Goal: Task Accomplishment & Management: Manage account settings

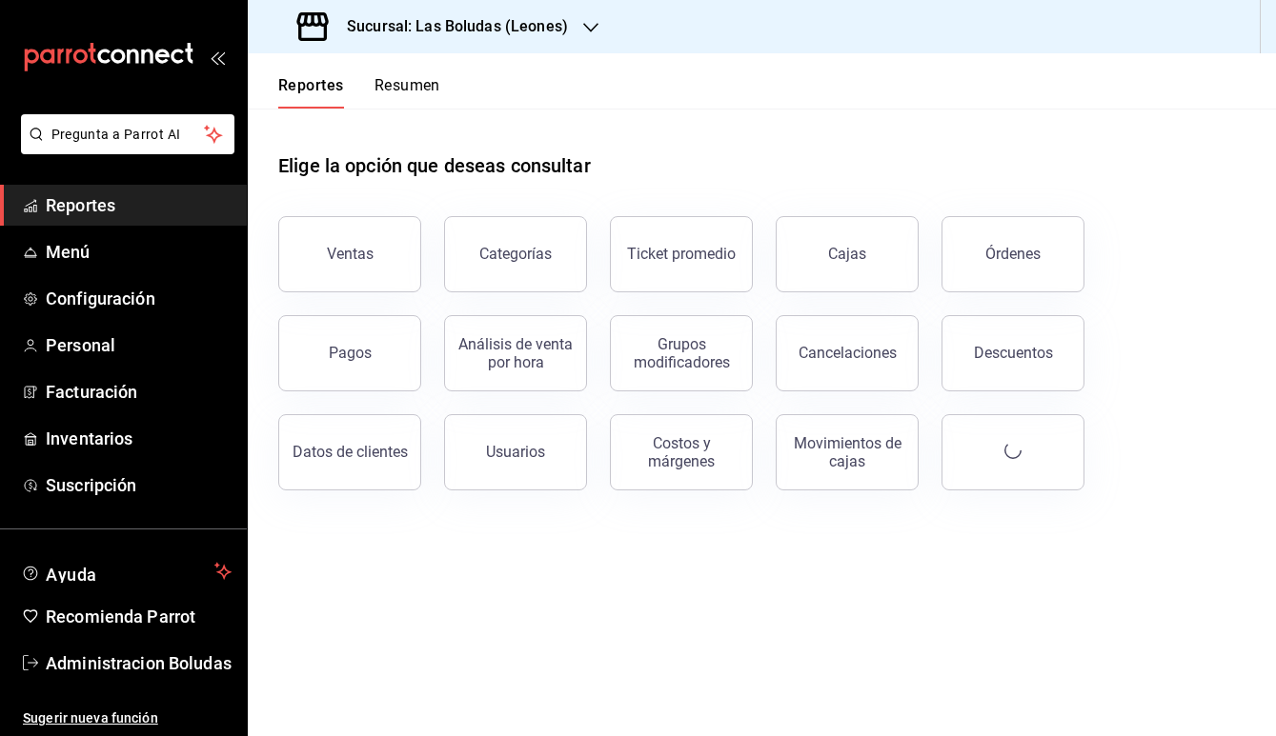
click at [526, 48] on div "Sucursal: Las Boludas (Leones)" at bounding box center [434, 26] width 343 height 53
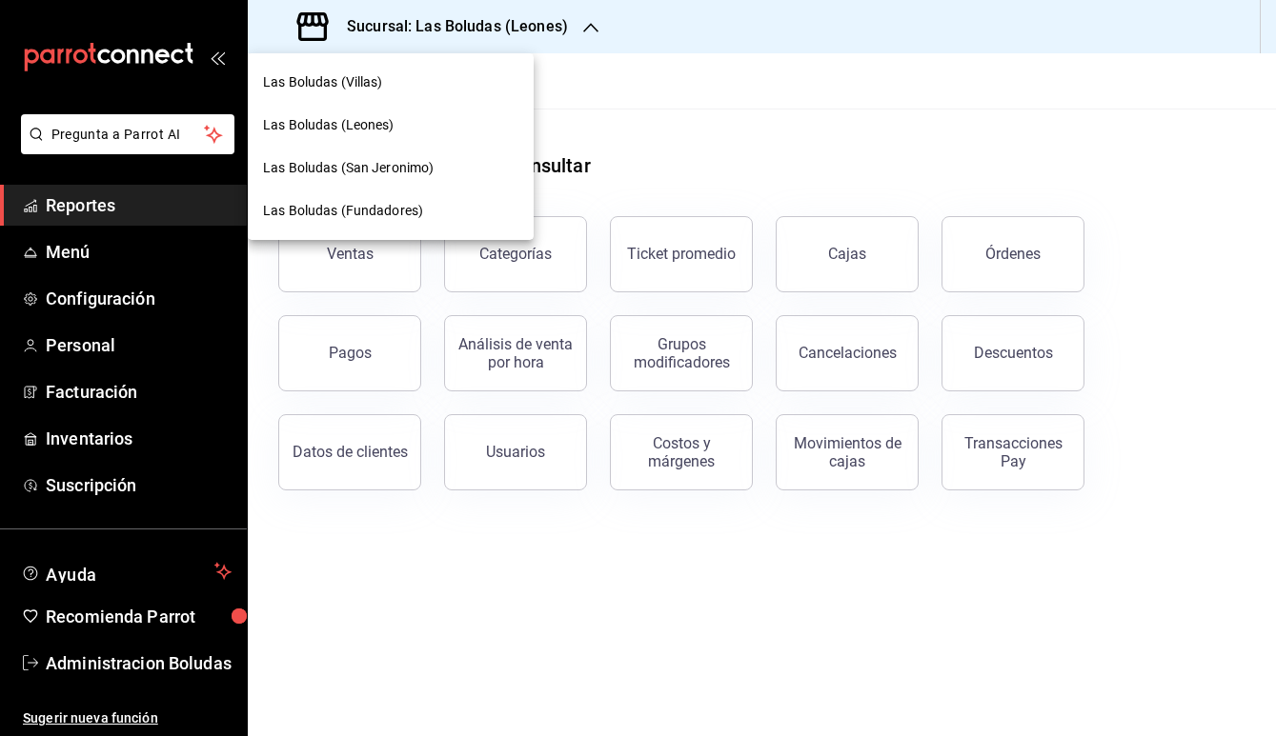
click at [400, 218] on span "Las Boludas (Fundadores)" at bounding box center [343, 211] width 160 height 20
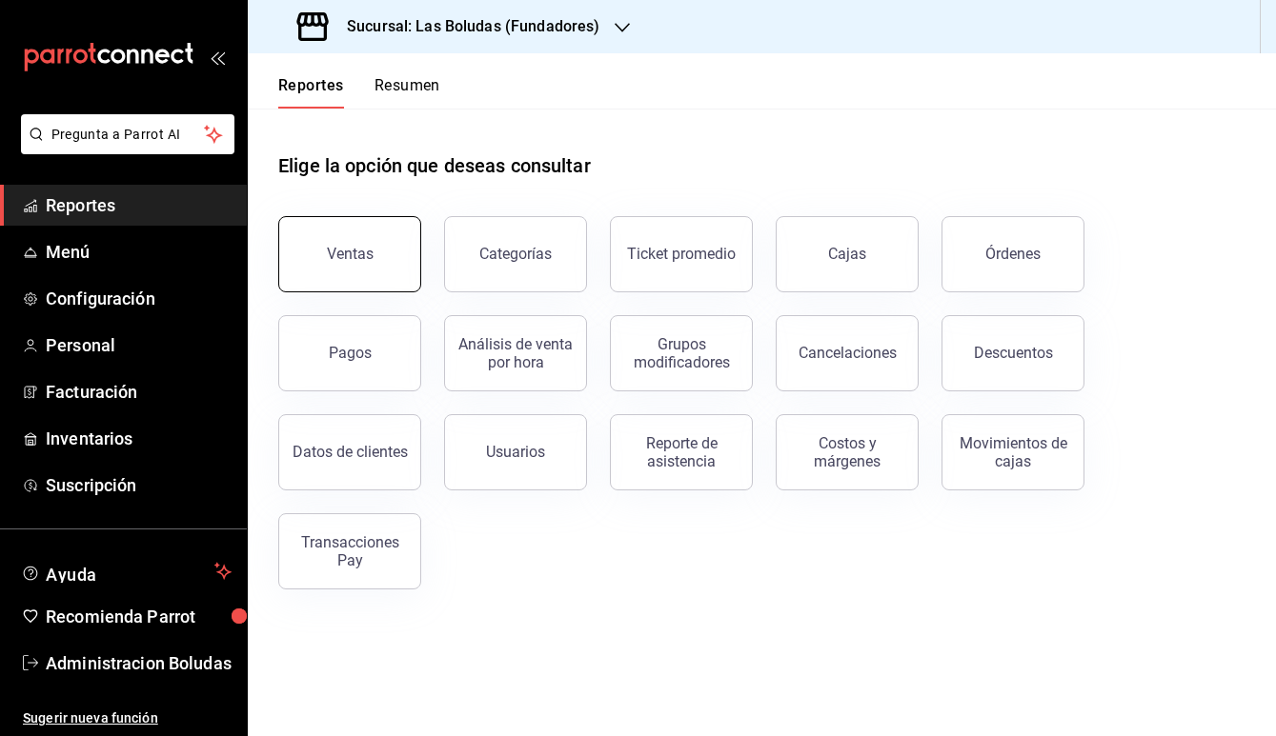
click at [350, 228] on button "Ventas" at bounding box center [349, 254] width 143 height 76
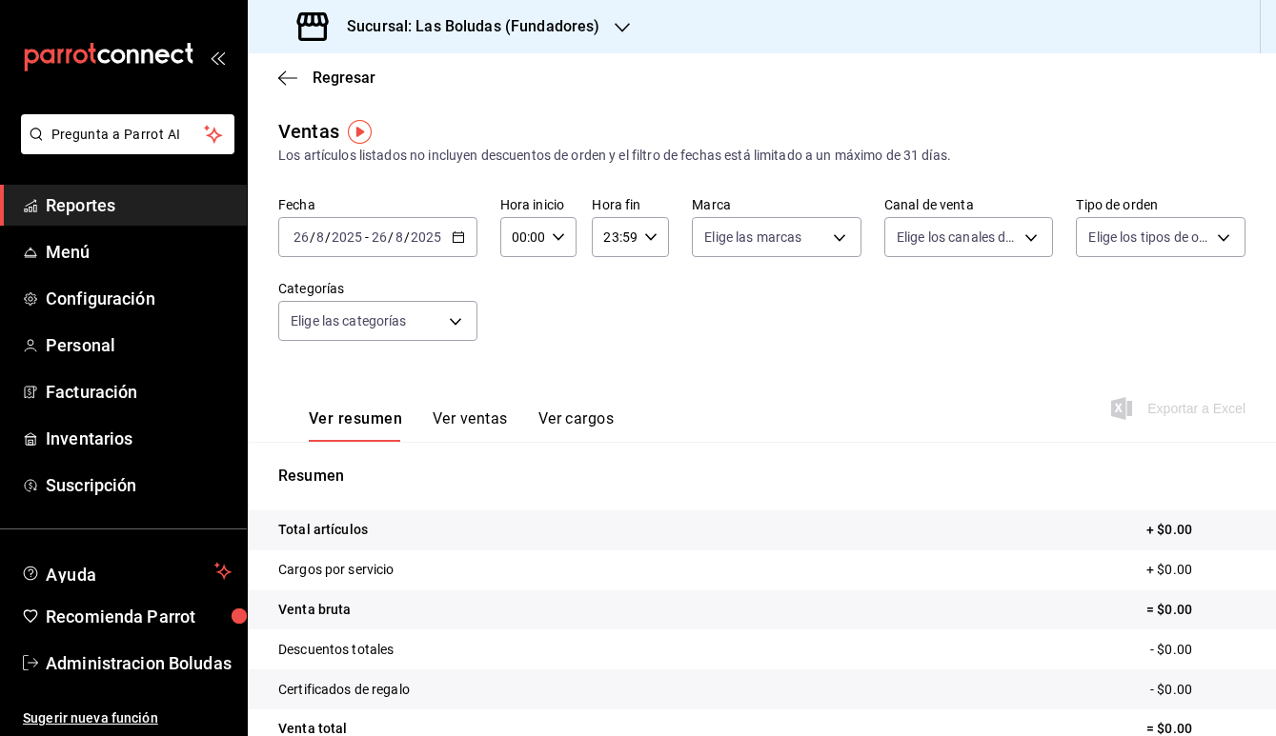
click at [514, 522] on tr "Total artículos + $0.00" at bounding box center [762, 531] width 1028 height 40
click at [561, 231] on icon "button" at bounding box center [558, 237] width 13 height 13
click at [558, 234] on div at bounding box center [638, 368] width 1276 height 736
click at [458, 236] on icon "button" at bounding box center [458, 237] width 13 height 13
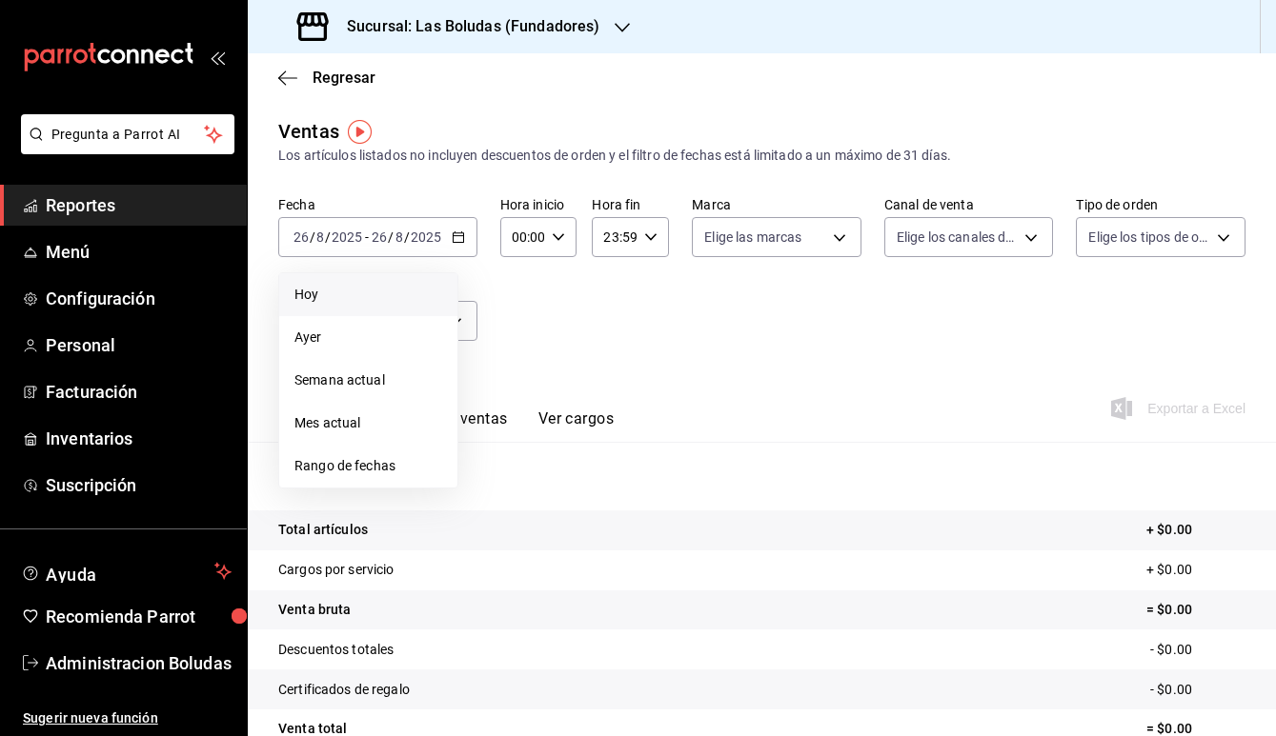
click at [373, 301] on span "Hoy" at bounding box center [368, 295] width 148 height 20
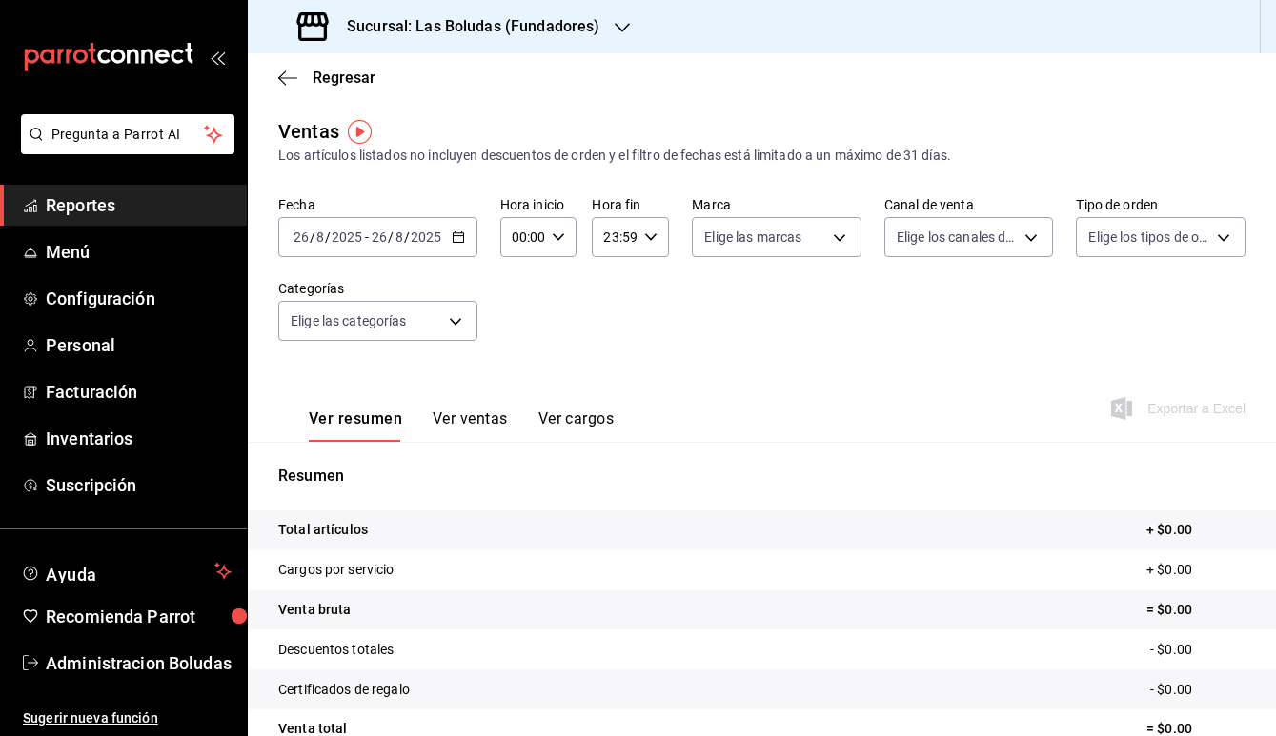
scroll to position [176, 0]
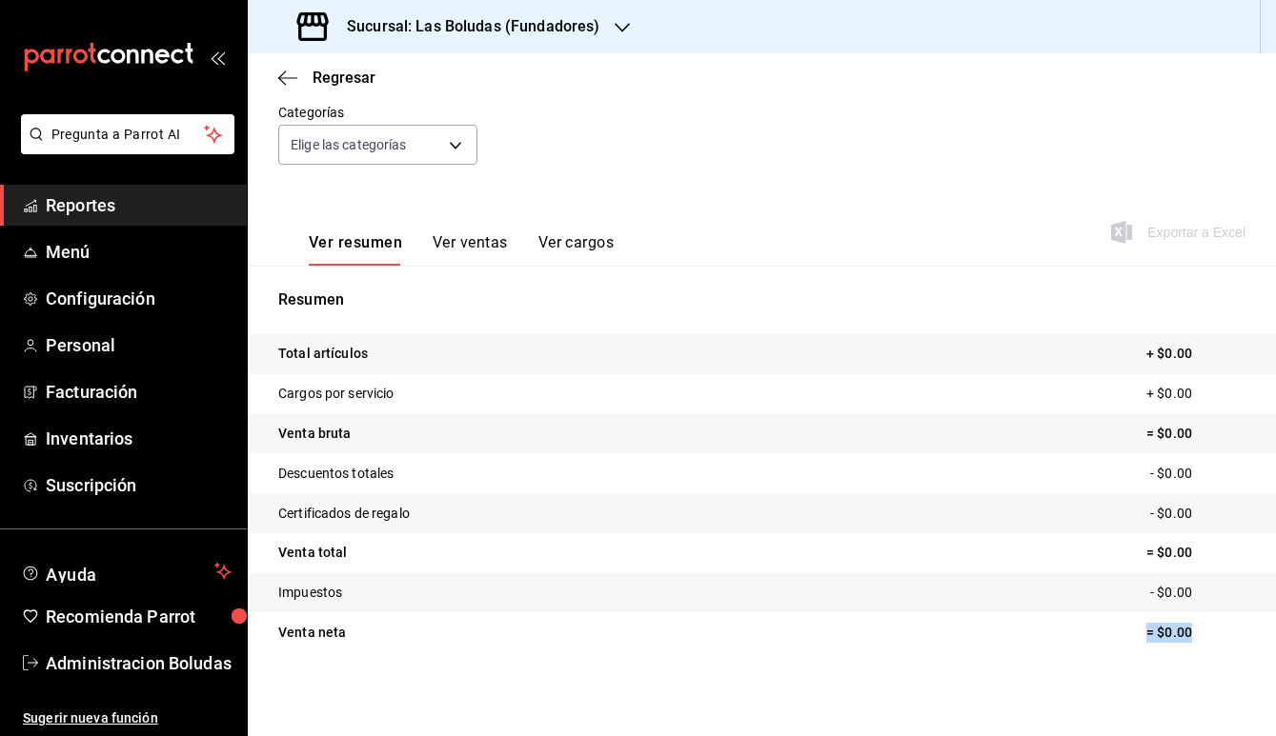
drag, startPoint x: 1125, startPoint y: 626, endPoint x: 1275, endPoint y: 625, distance: 149.6
click at [1275, 625] on tr "Venta neta = $0.00" at bounding box center [762, 633] width 1028 height 40
click at [859, 586] on tr "Impuestos - $0.00" at bounding box center [762, 594] width 1028 height 40
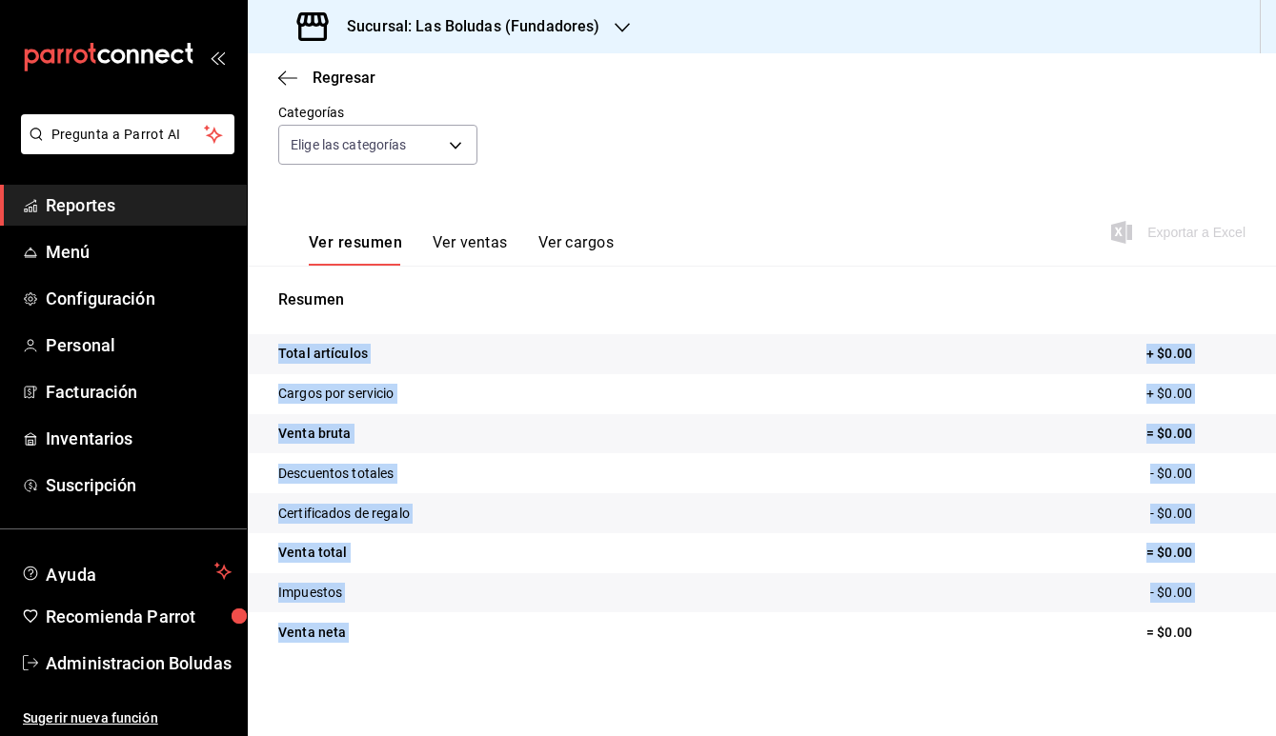
drag, startPoint x: 279, startPoint y: 348, endPoint x: 996, endPoint y: 632, distance: 770.7
click at [998, 632] on tbody "Total artículos + $0.00 Cargos por servicio + $0.00 Venta bruta = $0.00 Descuen…" at bounding box center [762, 493] width 1028 height 318
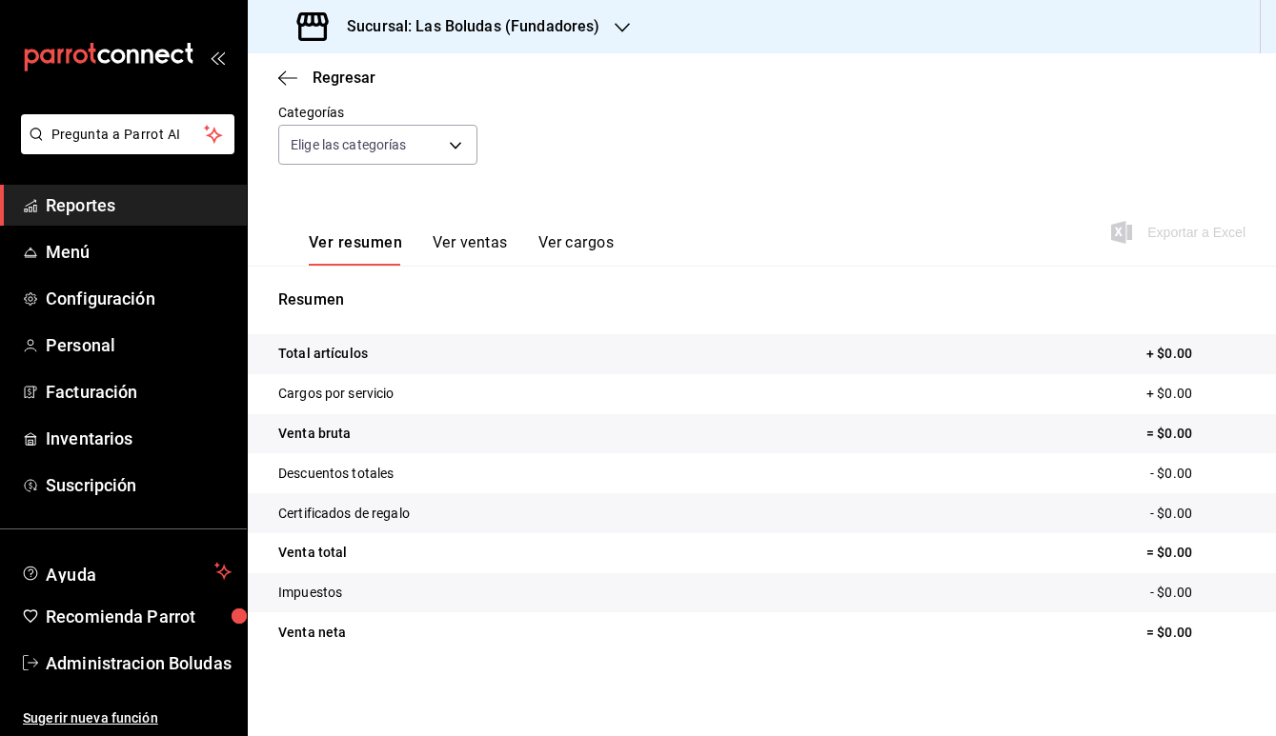
click at [1009, 612] on tr "Impuestos - $0.00" at bounding box center [762, 594] width 1028 height 40
click at [100, 265] on link "Menú" at bounding box center [123, 252] width 247 height 41
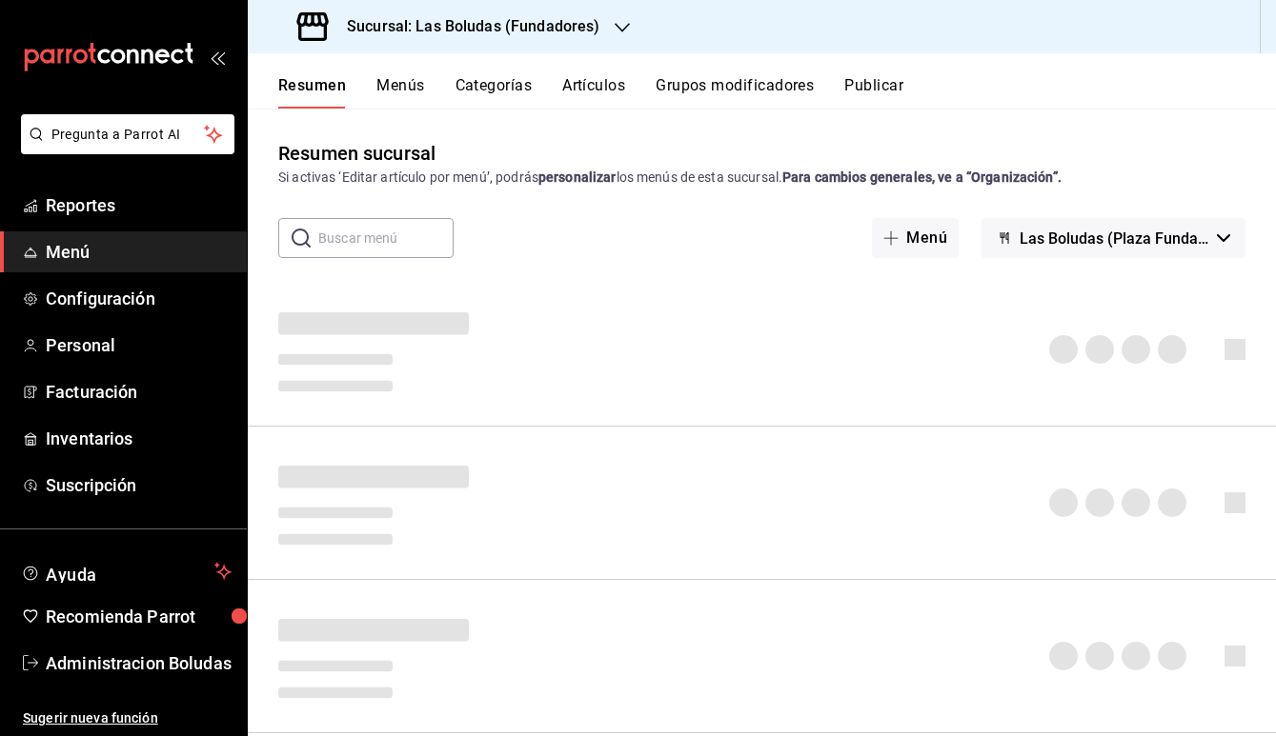
click at [625, 85] on button "Artículos" at bounding box center [593, 92] width 63 height 32
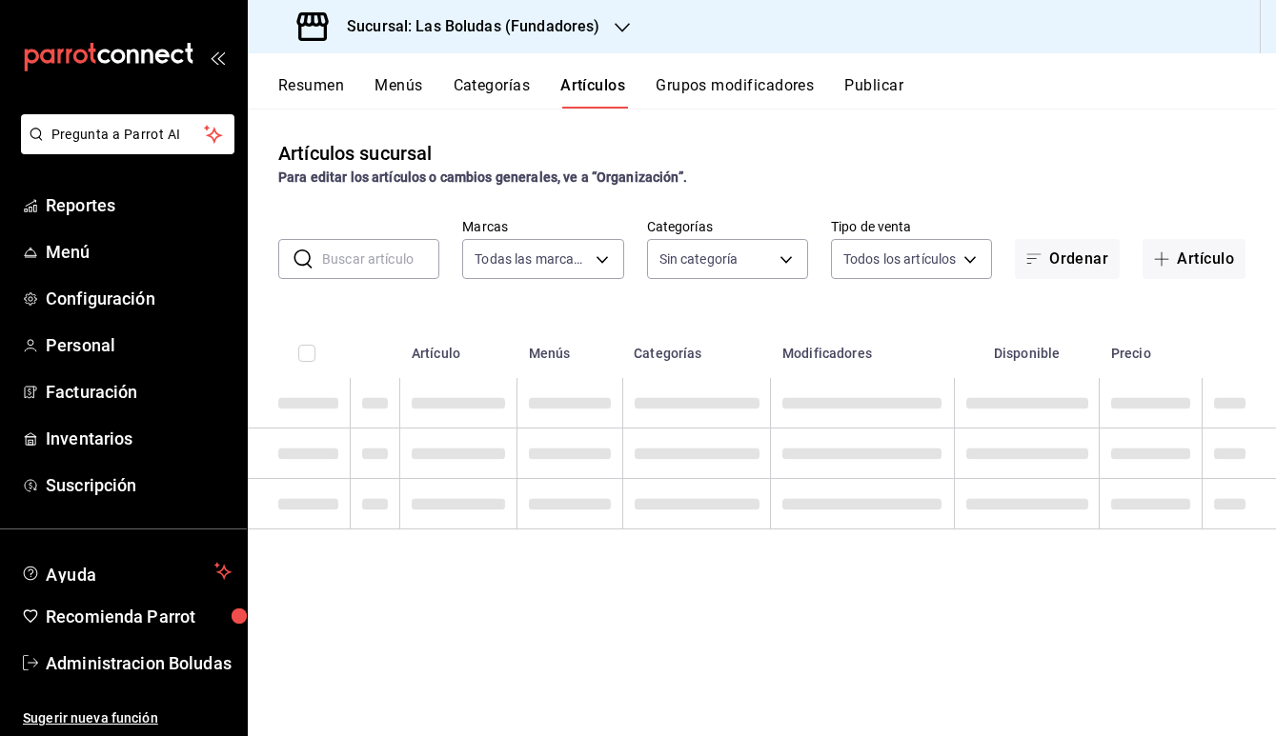
type input "2b139a4e-c3c2-4f61-b41a-1528defc6fba"
type input "8b880fa1-3cfd-483a-84a7-9a2c000a4de5,fa434ee7-a6f4-4558-bd93-6e852dd50d31,30d0b…"
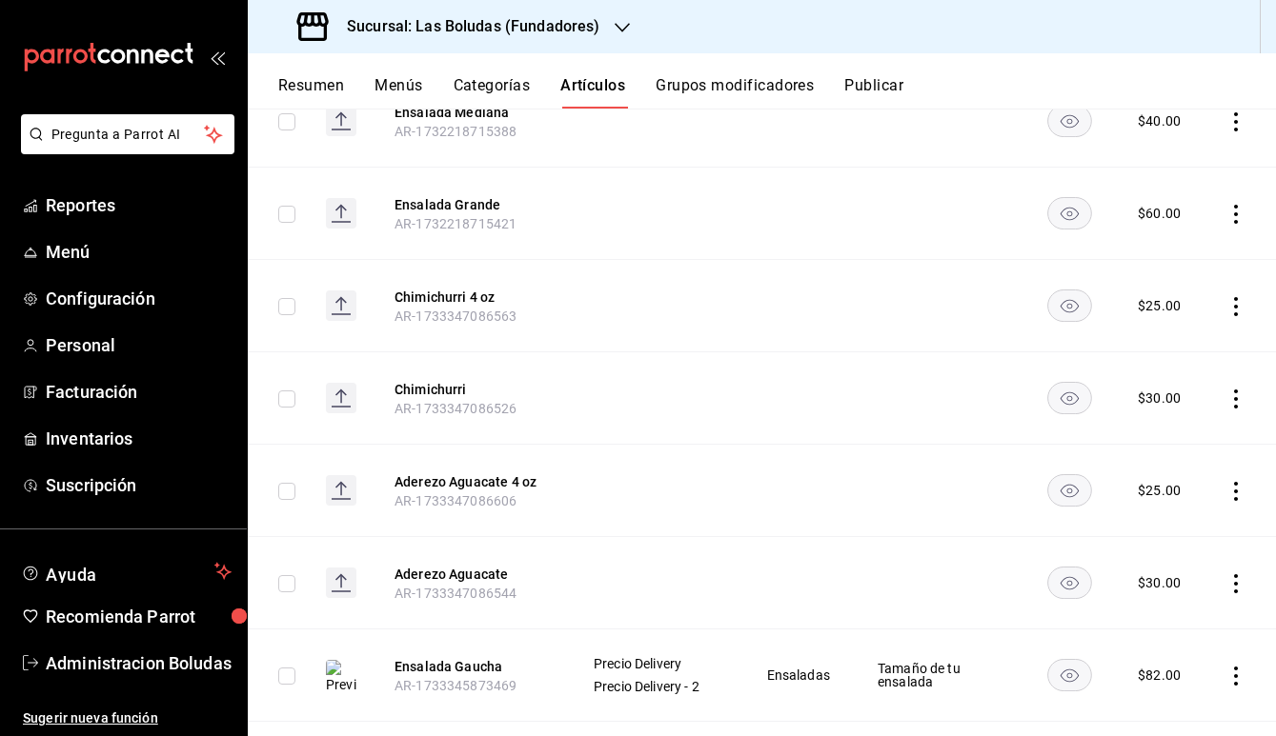
scroll to position [1506, 0]
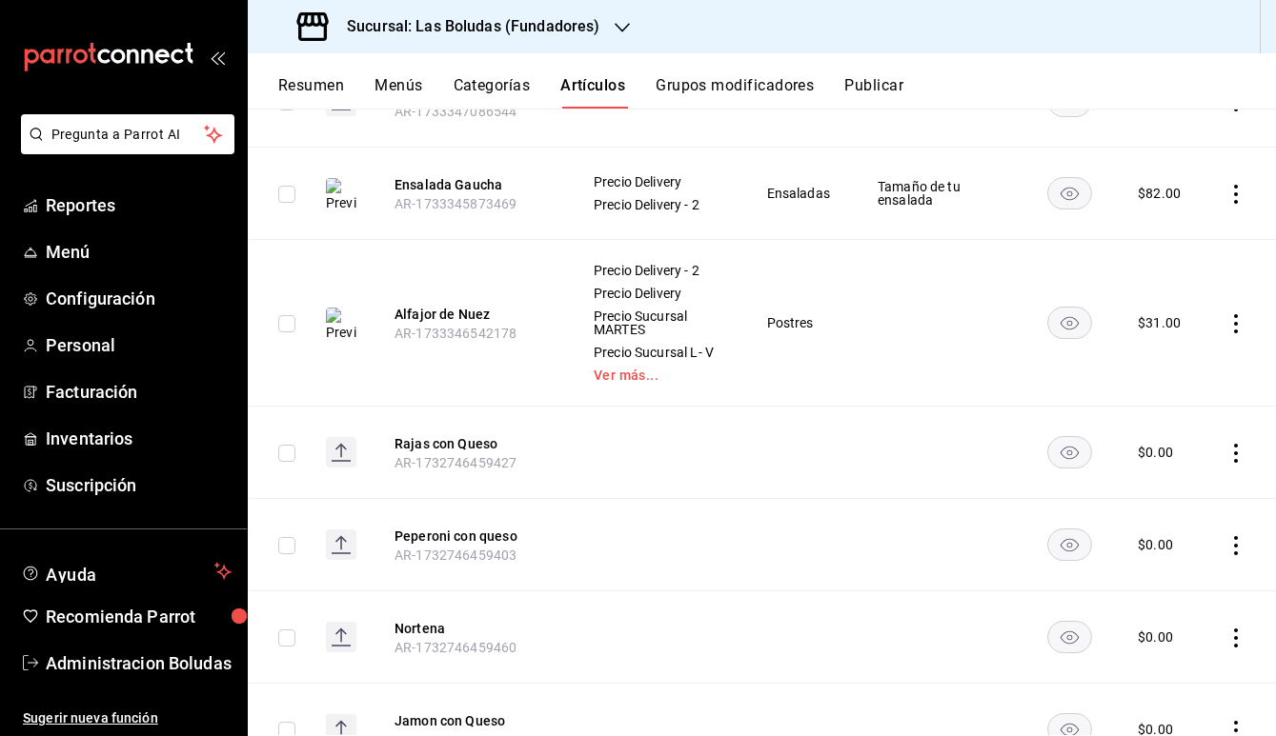
click at [411, 86] on button "Menús" at bounding box center [398, 92] width 48 height 32
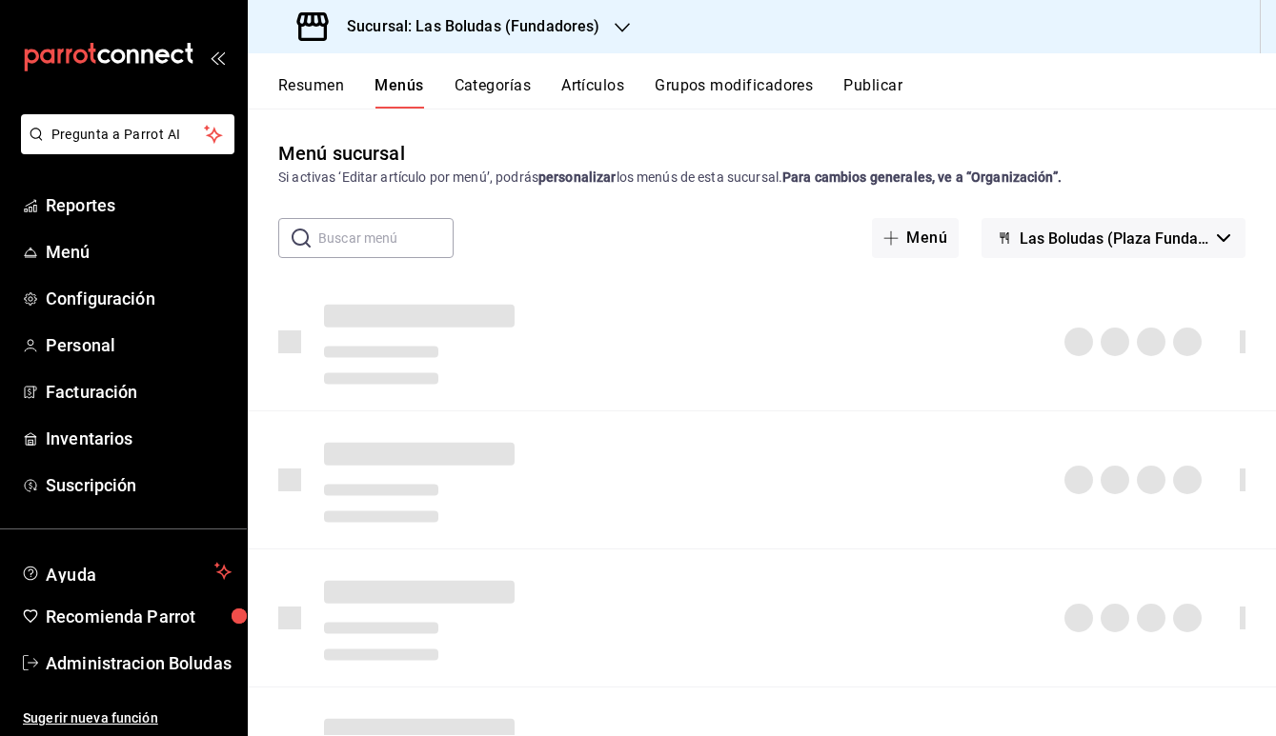
click at [593, 80] on button "Artículos" at bounding box center [592, 92] width 63 height 32
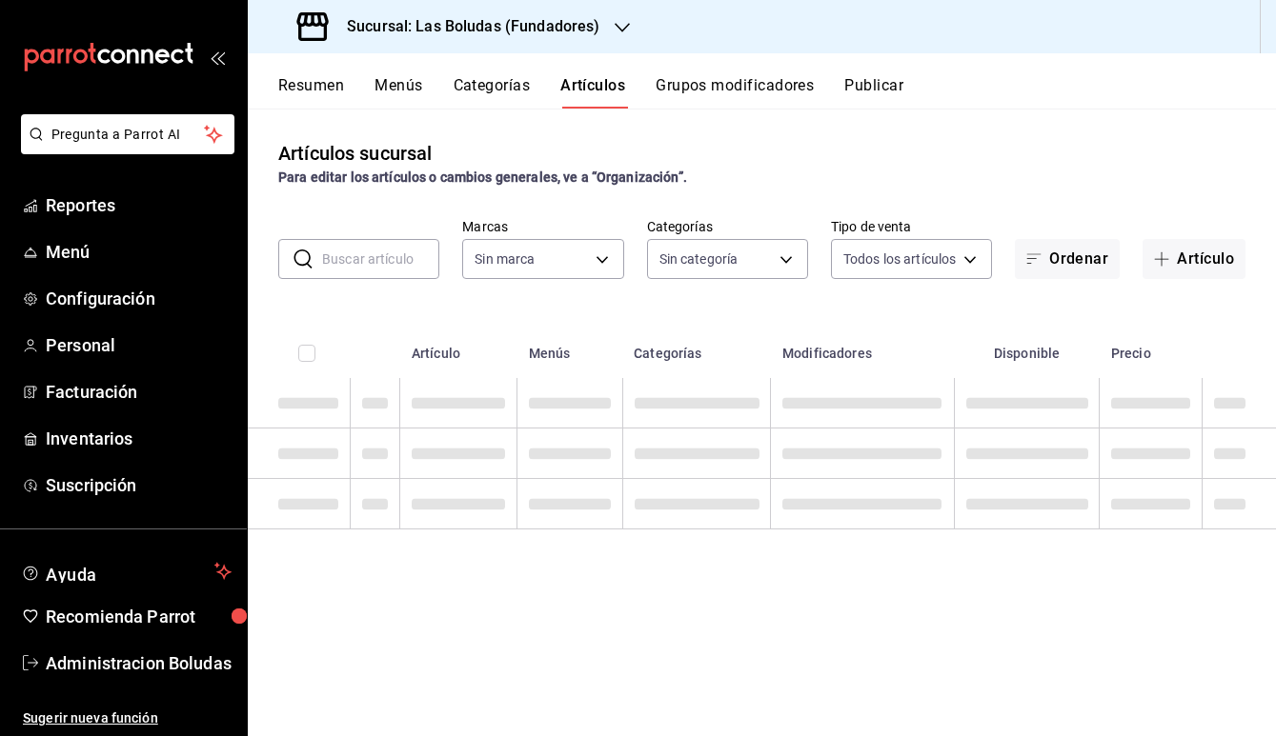
type input "8b880fa1-3cfd-483a-84a7-9a2c000a4de5,fa434ee7-a6f4-4558-bd93-6e852dd50d31,30d0b…"
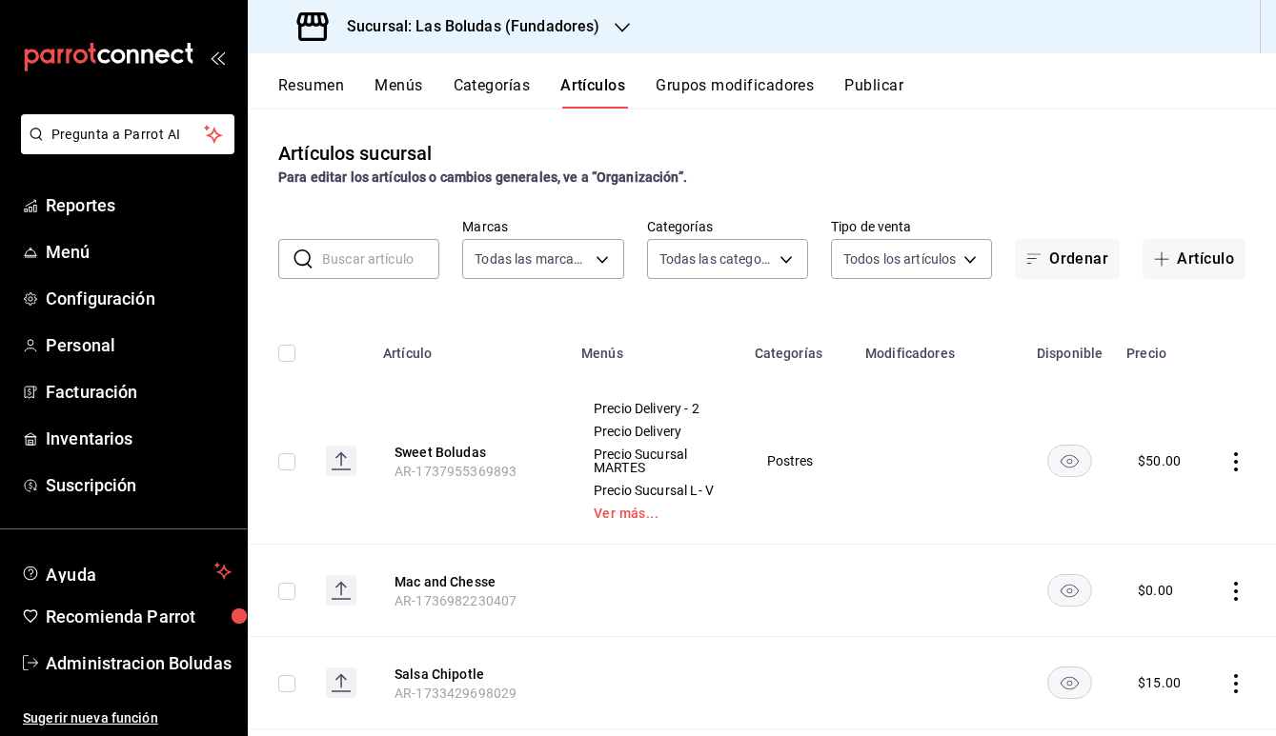
type input "2b139a4e-c3c2-4f61-b41a-1528defc6fba"
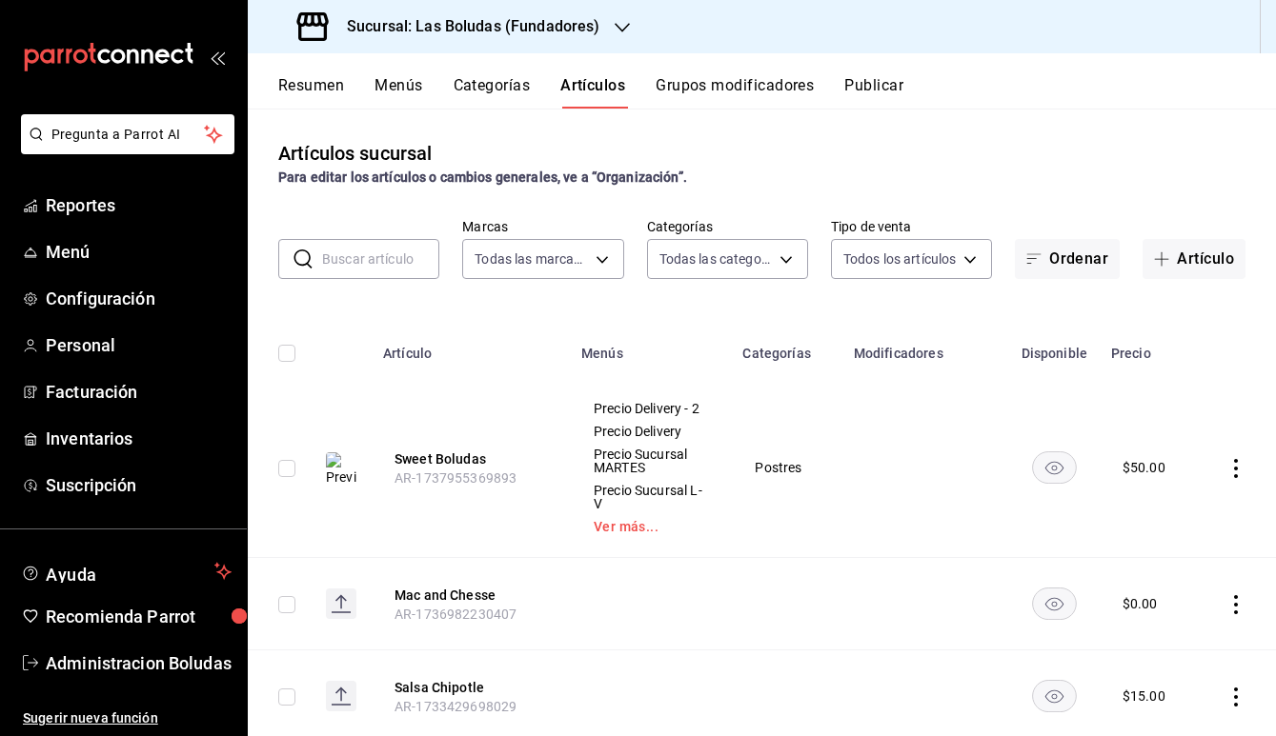
click at [365, 255] on input "text" at bounding box center [380, 259] width 117 height 38
type input "empanada"
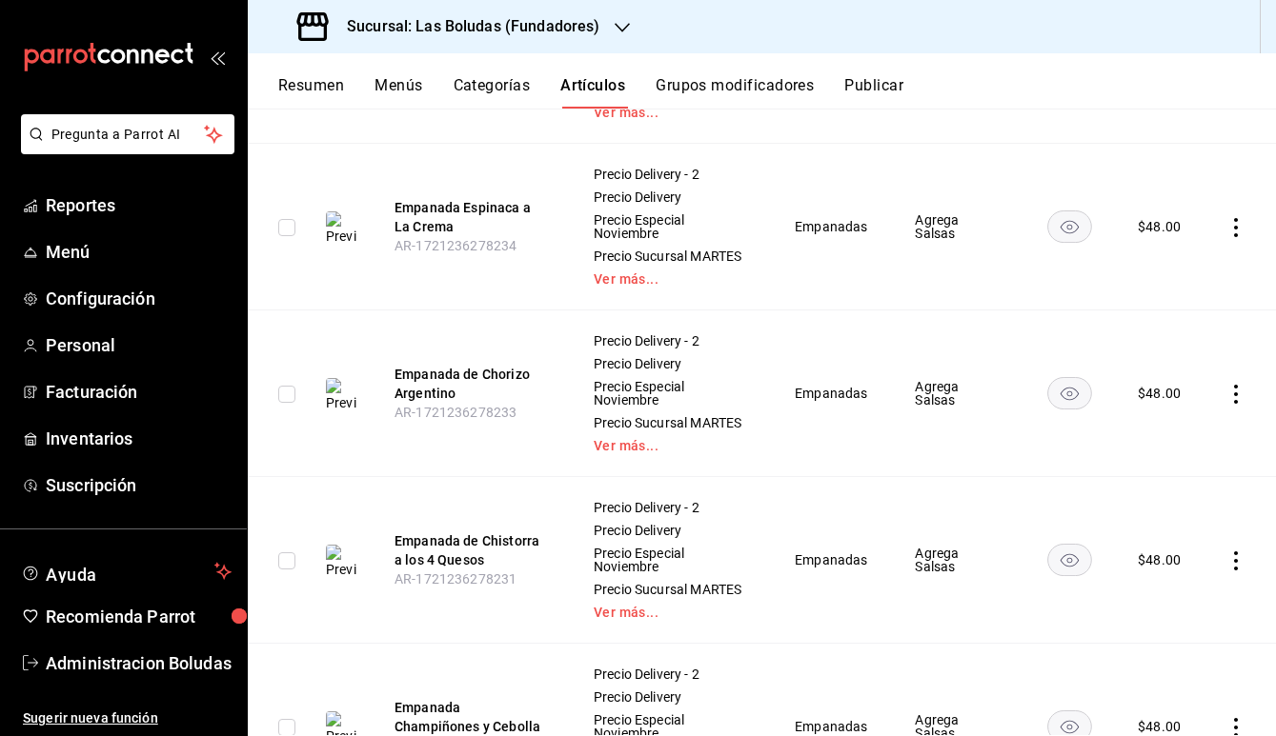
scroll to position [1090, 0]
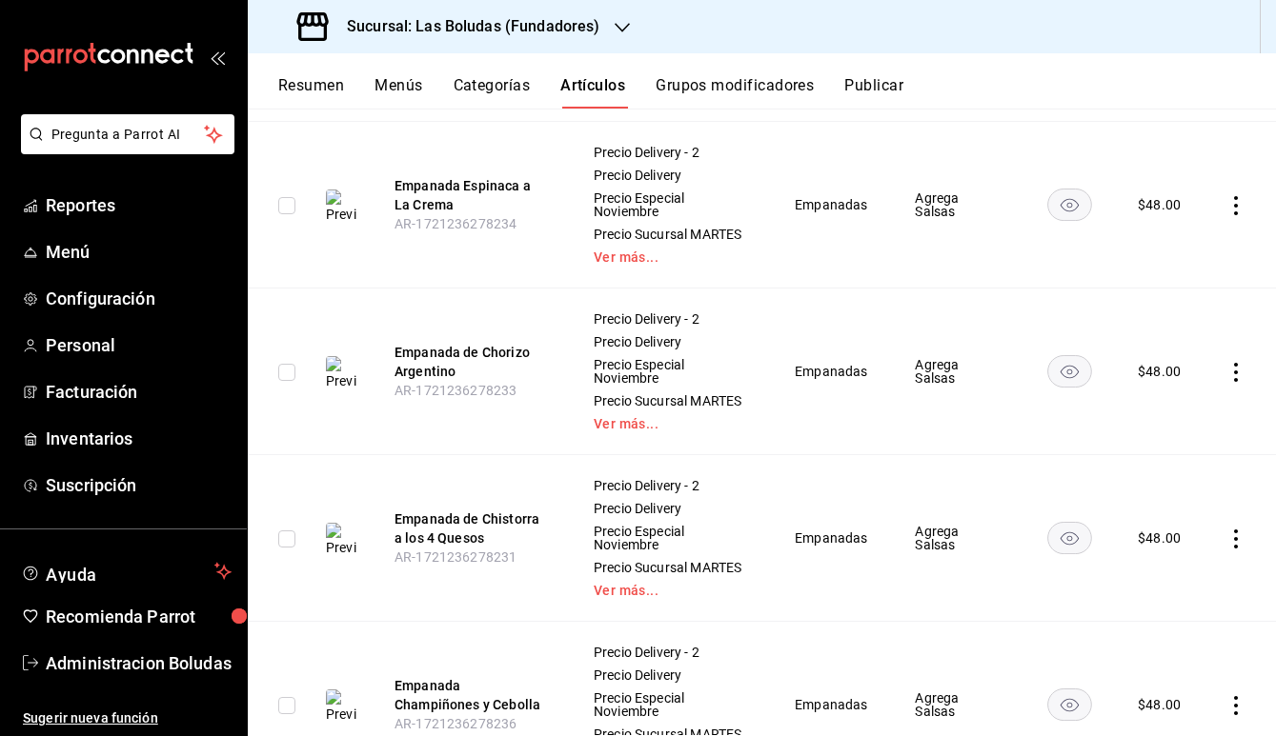
click at [481, 339] on th "Empanada de Chorizo Argentino AR-1721236278233" at bounding box center [471, 372] width 198 height 167
click at [486, 356] on button "Empanada de Chorizo Argentino" at bounding box center [470, 362] width 152 height 38
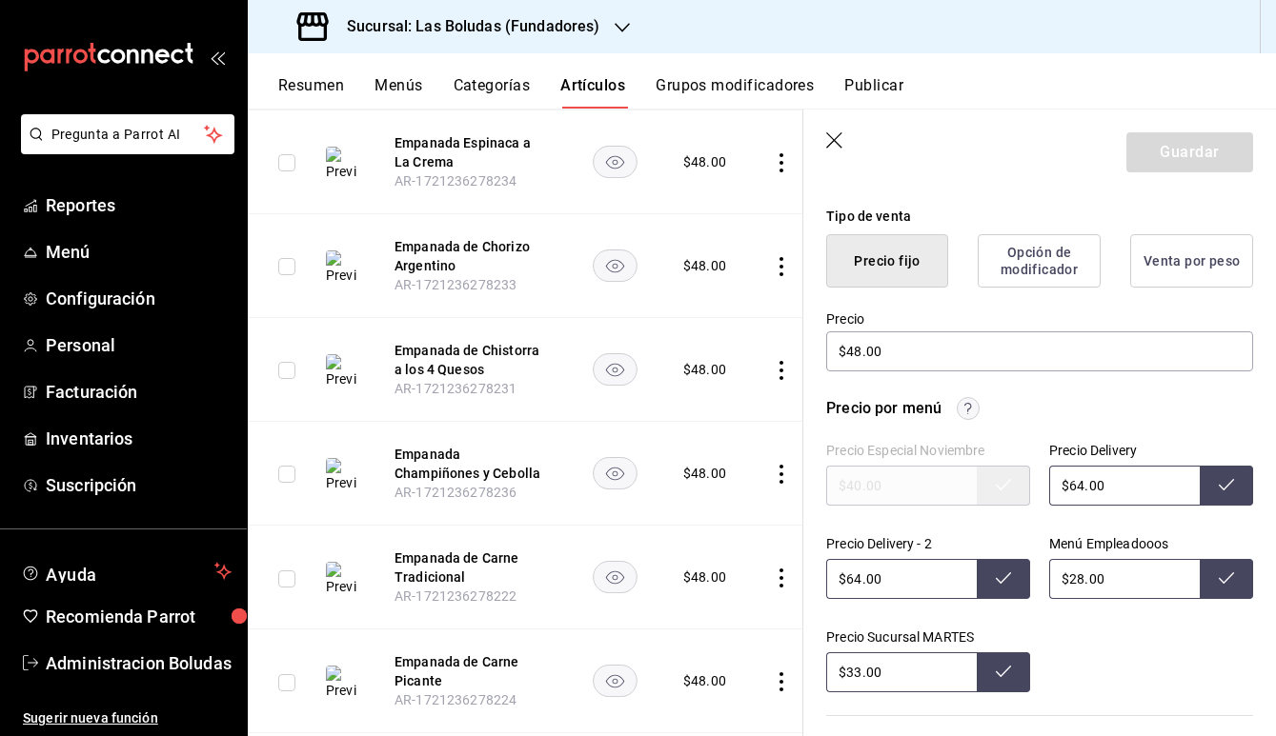
scroll to position [467, 0]
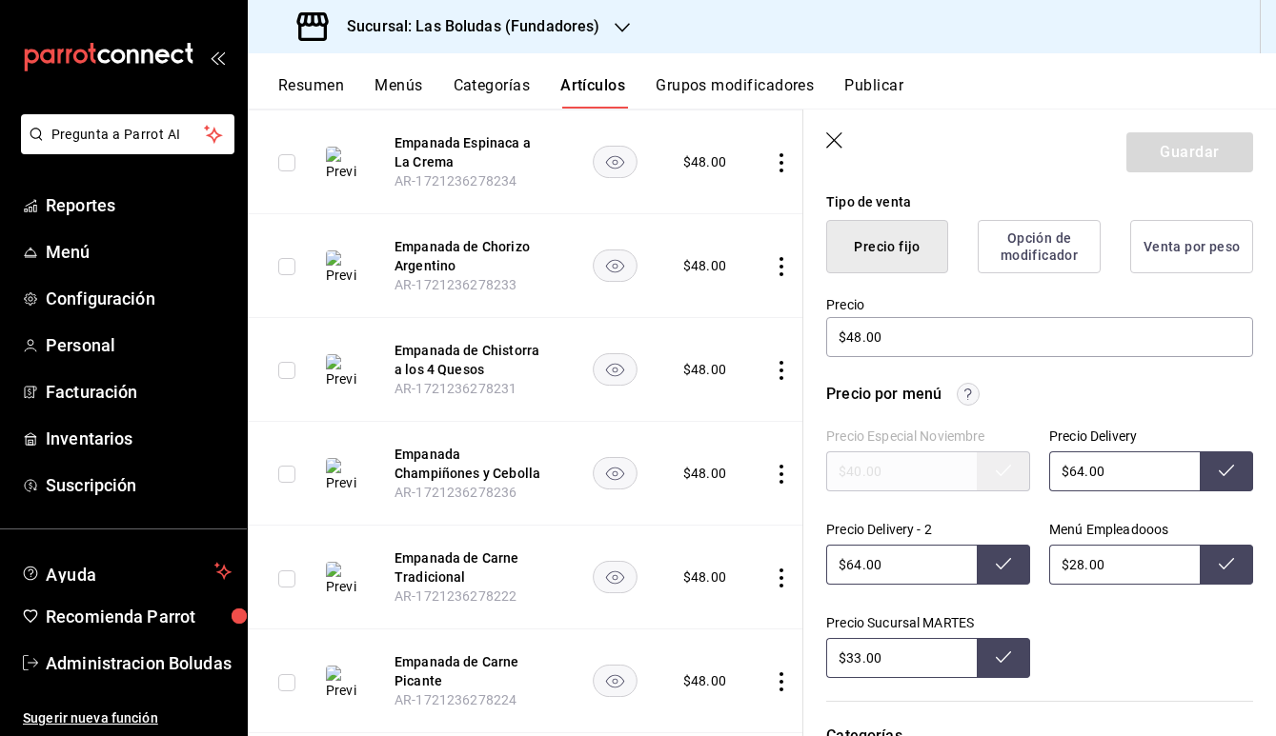
click at [856, 657] on input "$33.00" at bounding box center [901, 658] width 151 height 40
type input "$38.00"
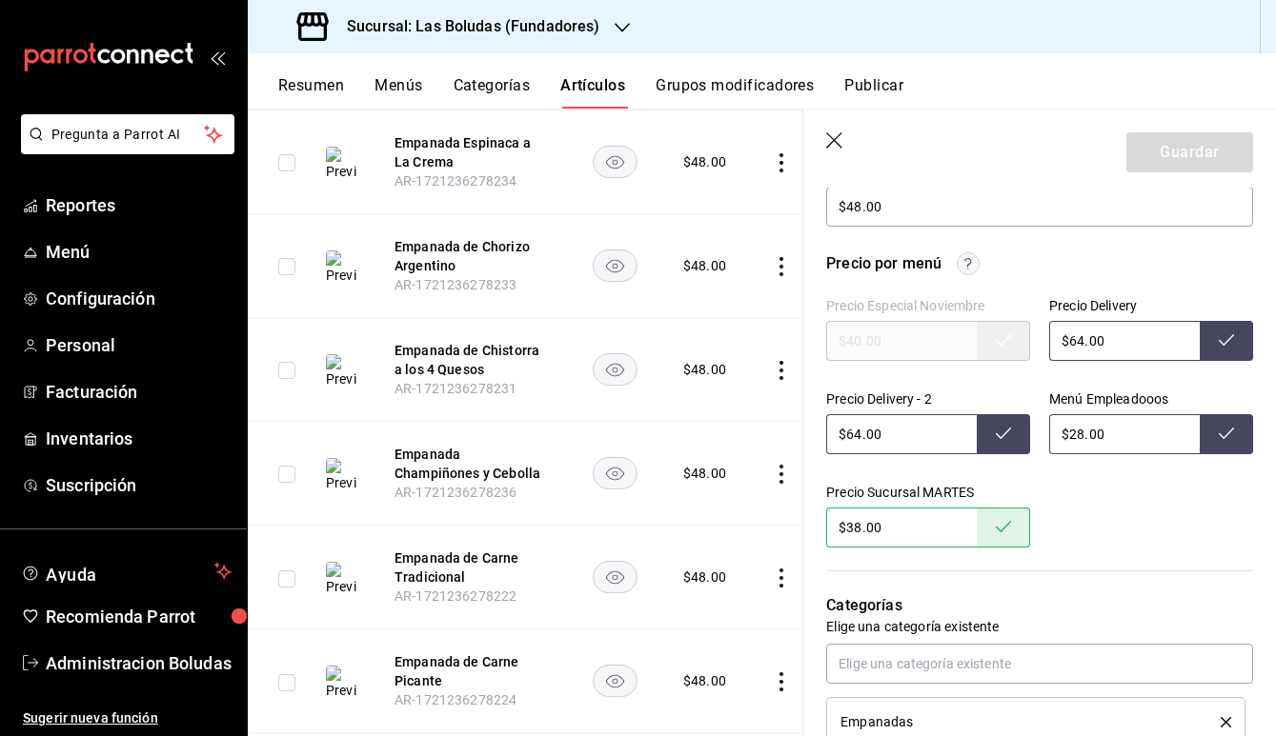
scroll to position [642, 0]
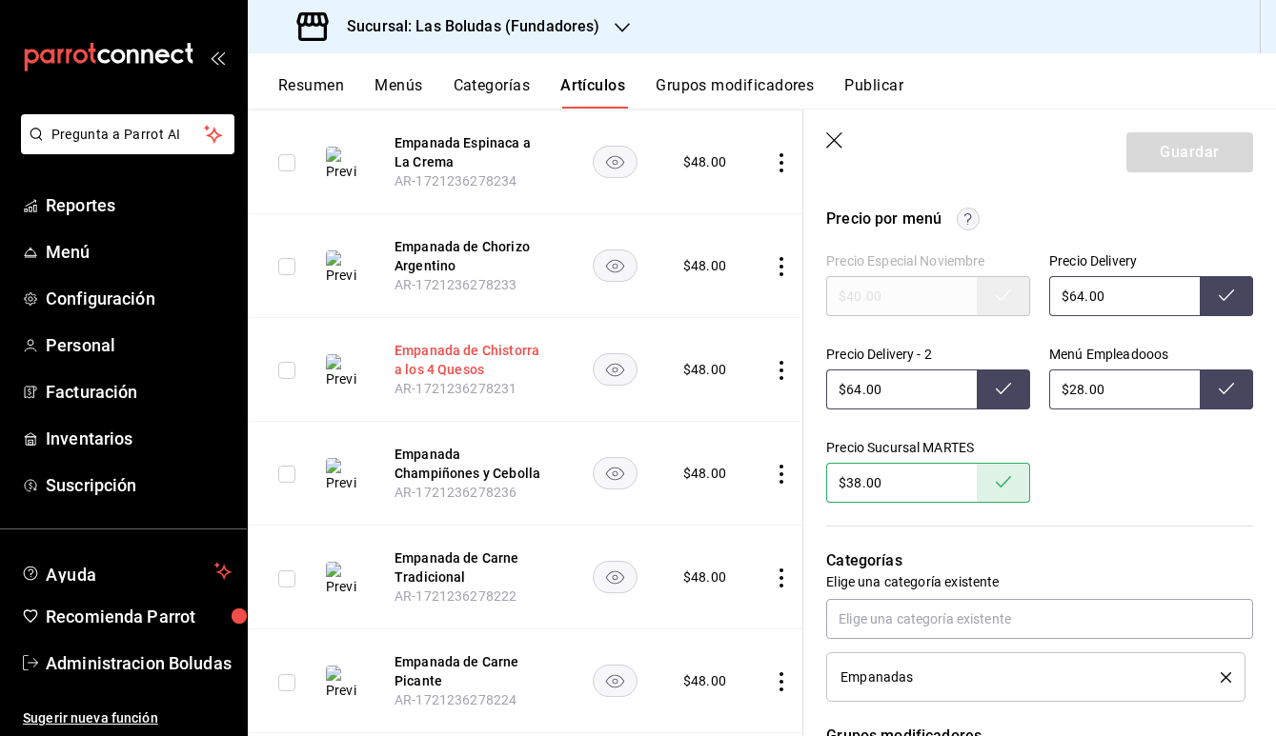
click at [464, 364] on button "Empanada de Chistorra a los 4 Quesos" at bounding box center [470, 360] width 152 height 38
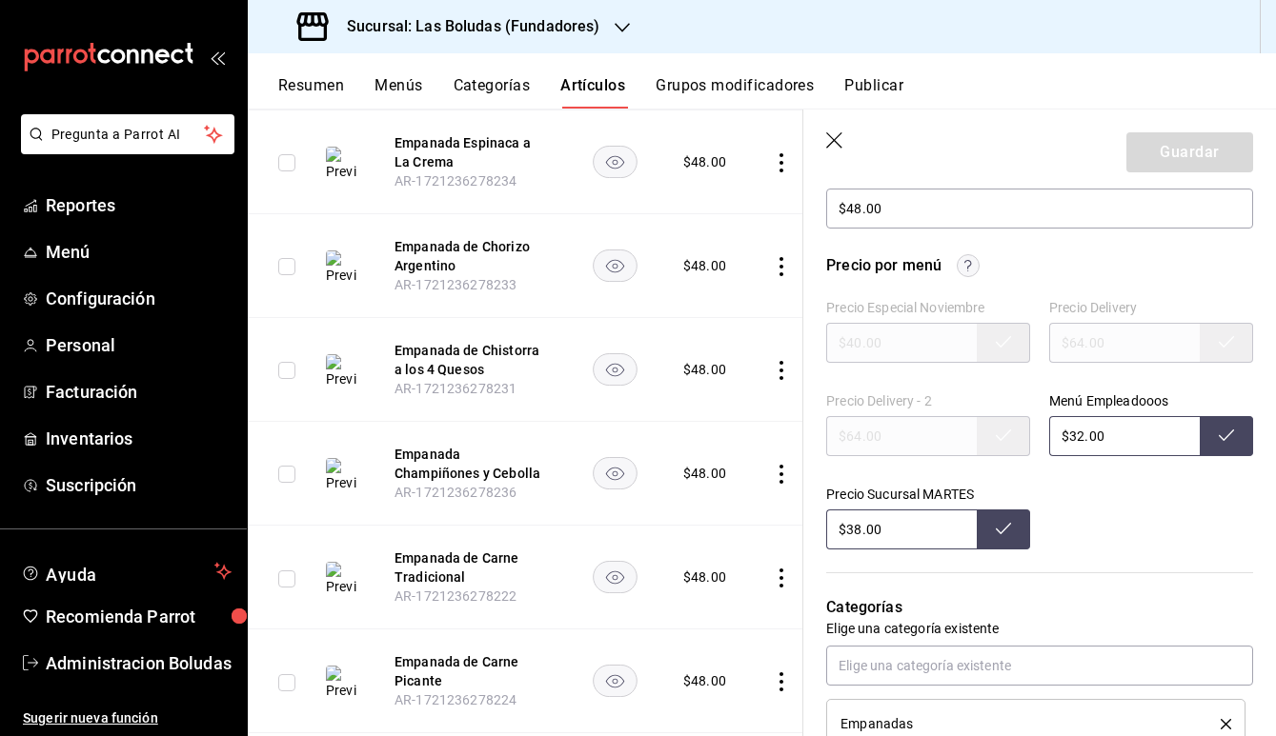
scroll to position [613, 0]
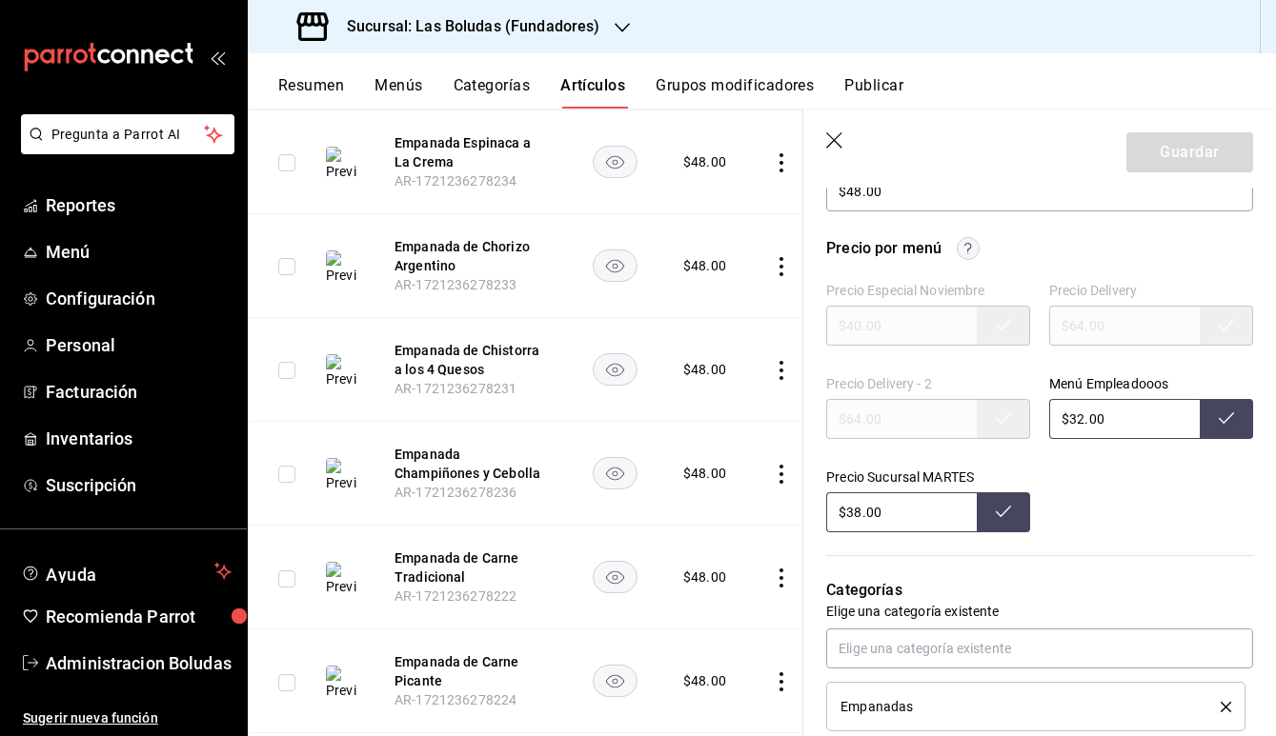
click at [335, 84] on button "Resumen" at bounding box center [311, 92] width 66 height 32
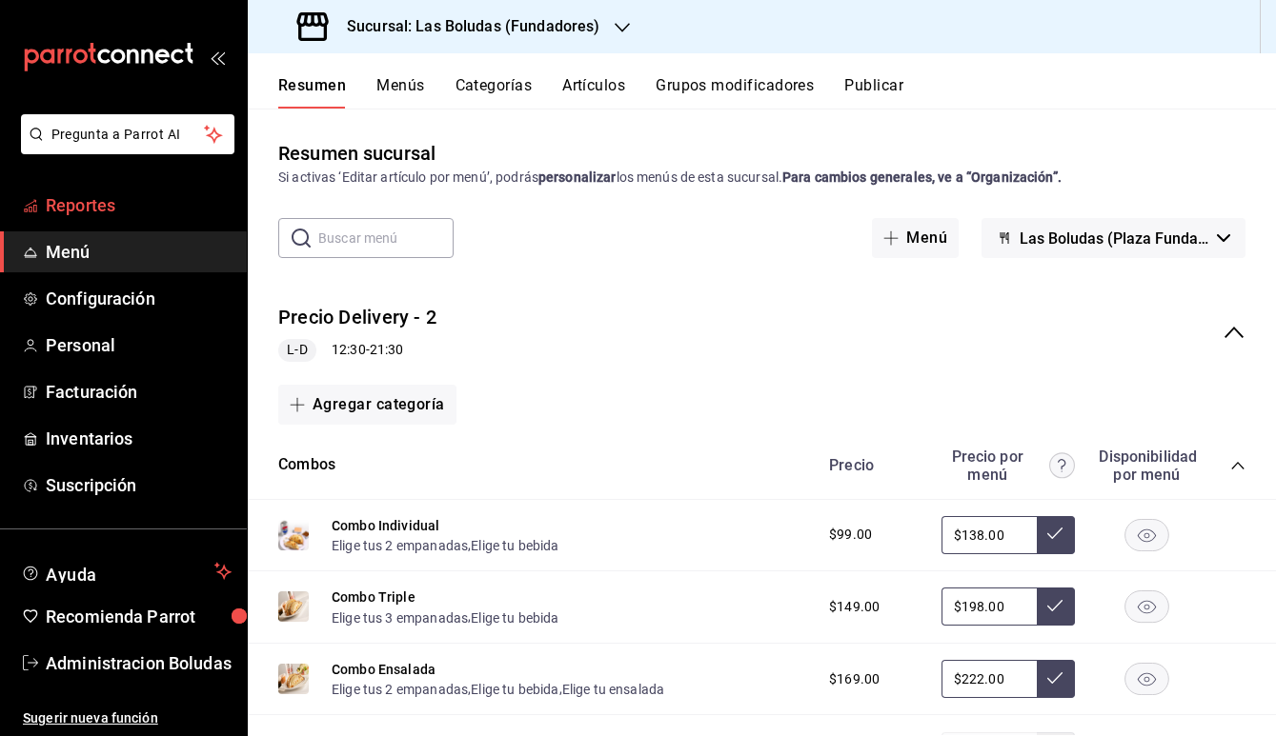
click at [128, 212] on span "Reportes" at bounding box center [139, 205] width 186 height 26
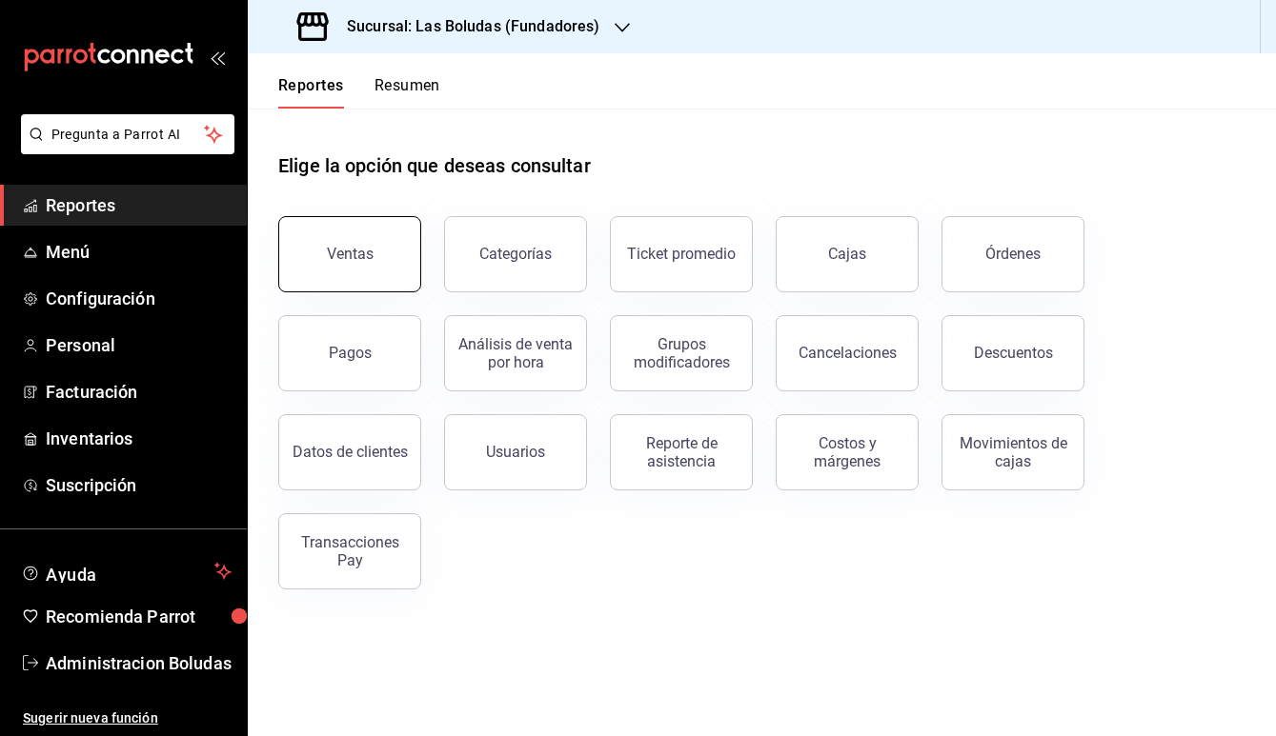
click at [346, 255] on div "Ventas" at bounding box center [350, 254] width 47 height 18
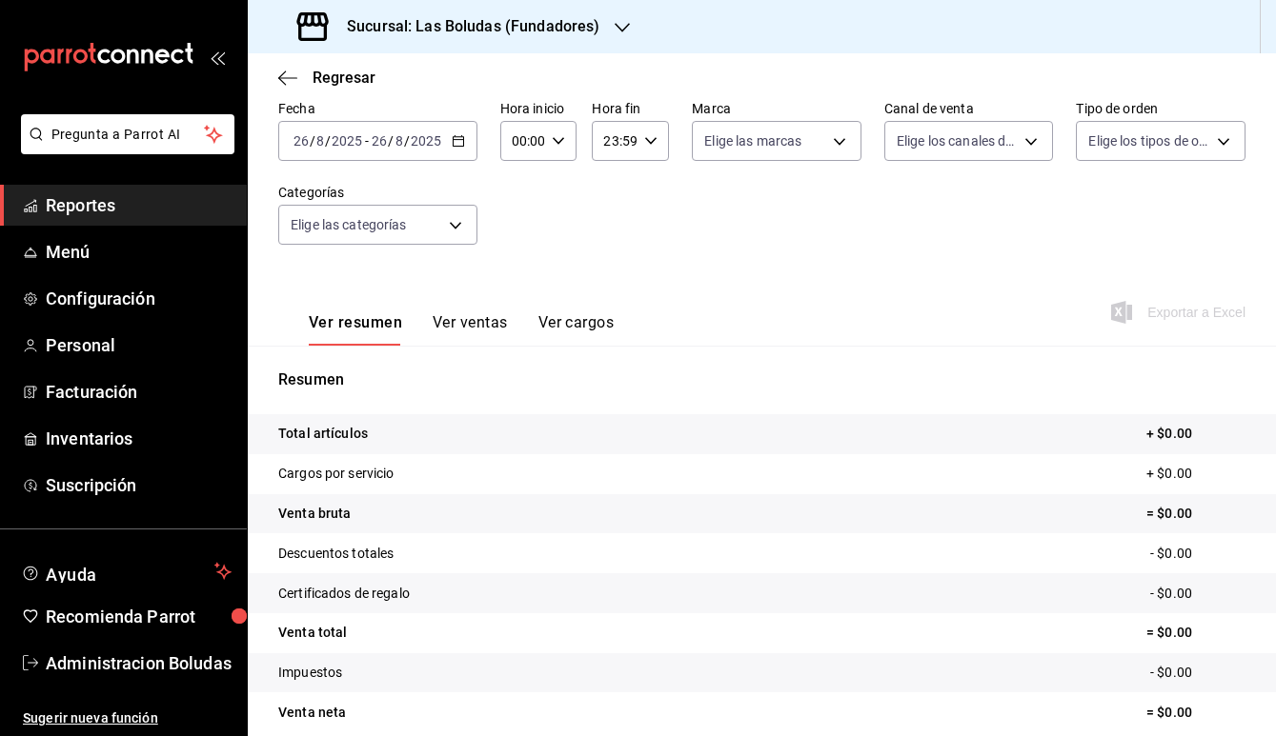
scroll to position [108, 0]
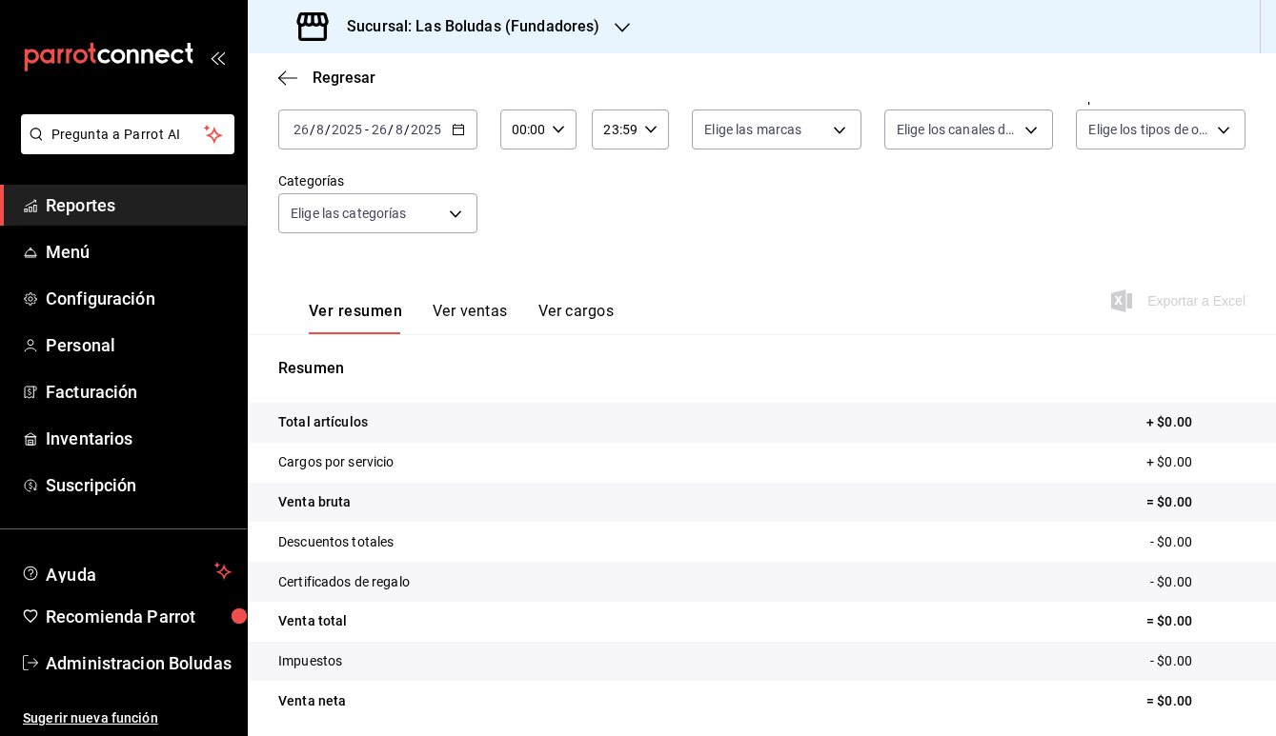
click at [590, 481] on tr "Cargos por servicio + $0.00" at bounding box center [762, 463] width 1028 height 40
click at [475, 327] on button "Ver ventas" at bounding box center [470, 318] width 75 height 32
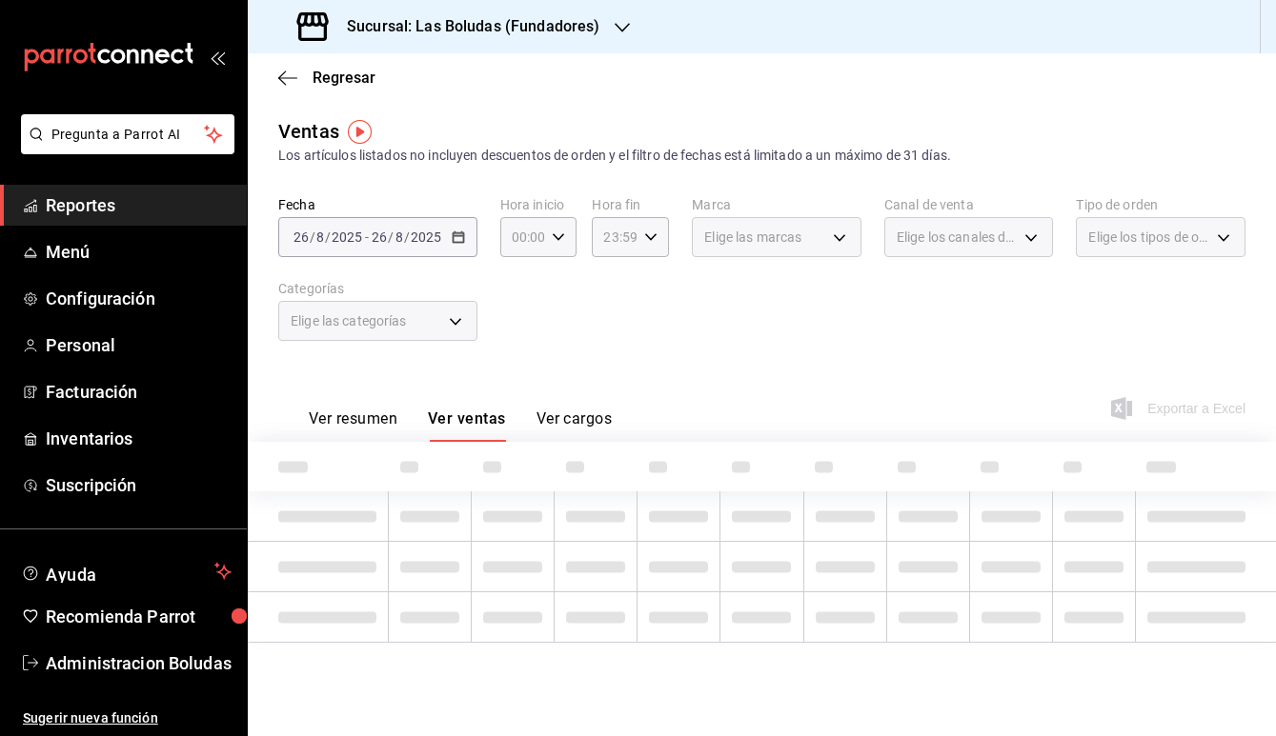
click at [192, 217] on span "Reportes" at bounding box center [139, 205] width 186 height 26
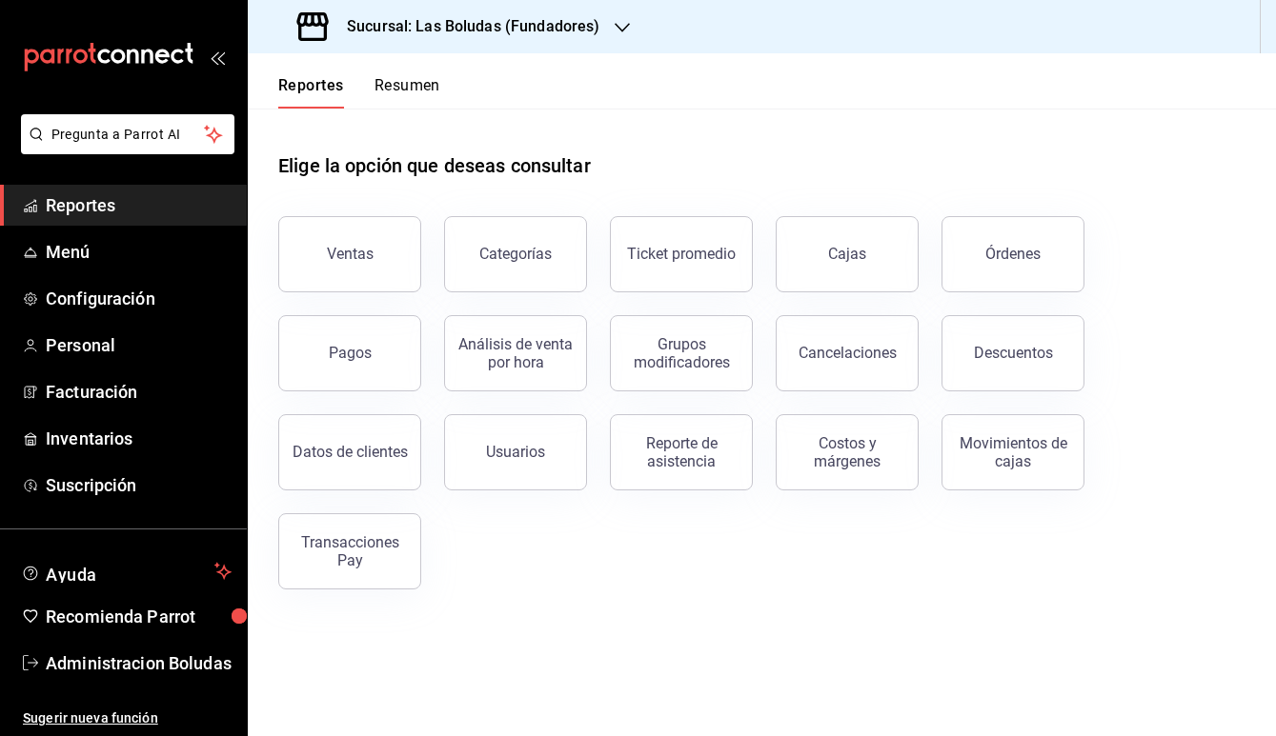
click at [370, 20] on h3 "Sucursal: Las Boludas (Fundadores)" at bounding box center [466, 26] width 268 height 23
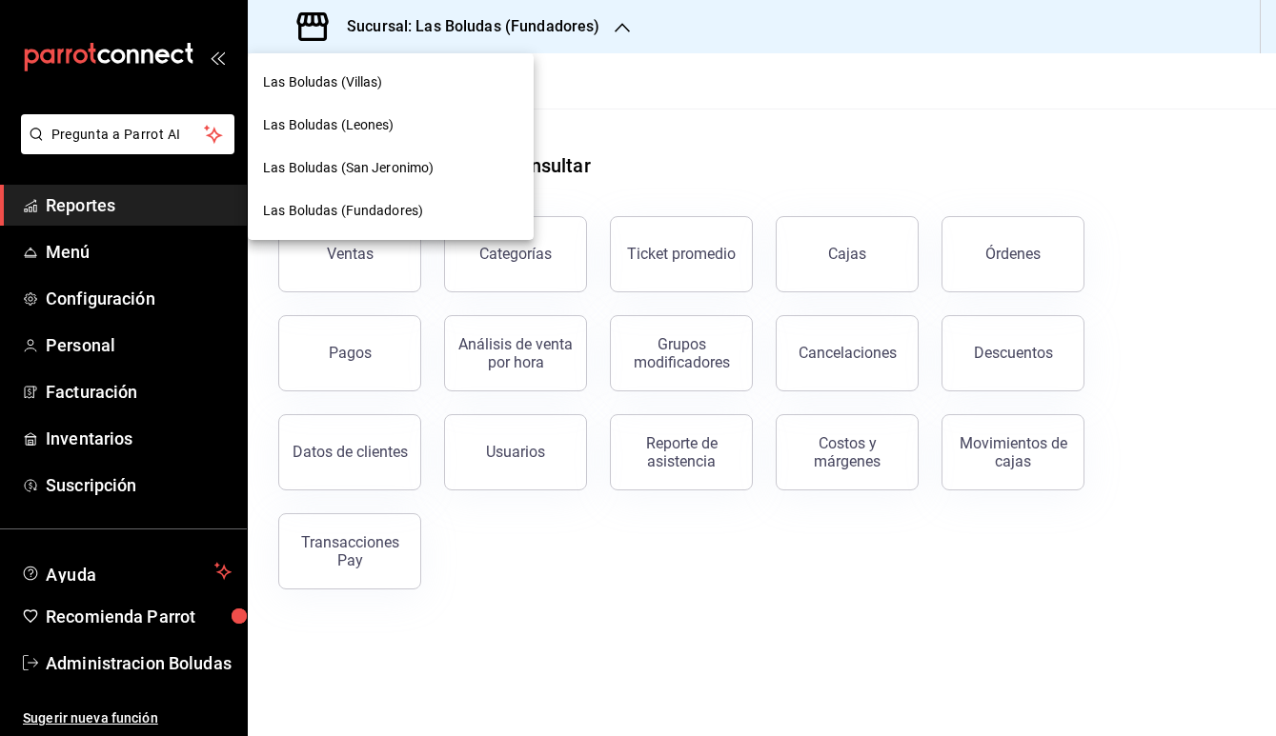
click at [441, 91] on div "Las Boludas (Villas)" at bounding box center [390, 82] width 255 height 20
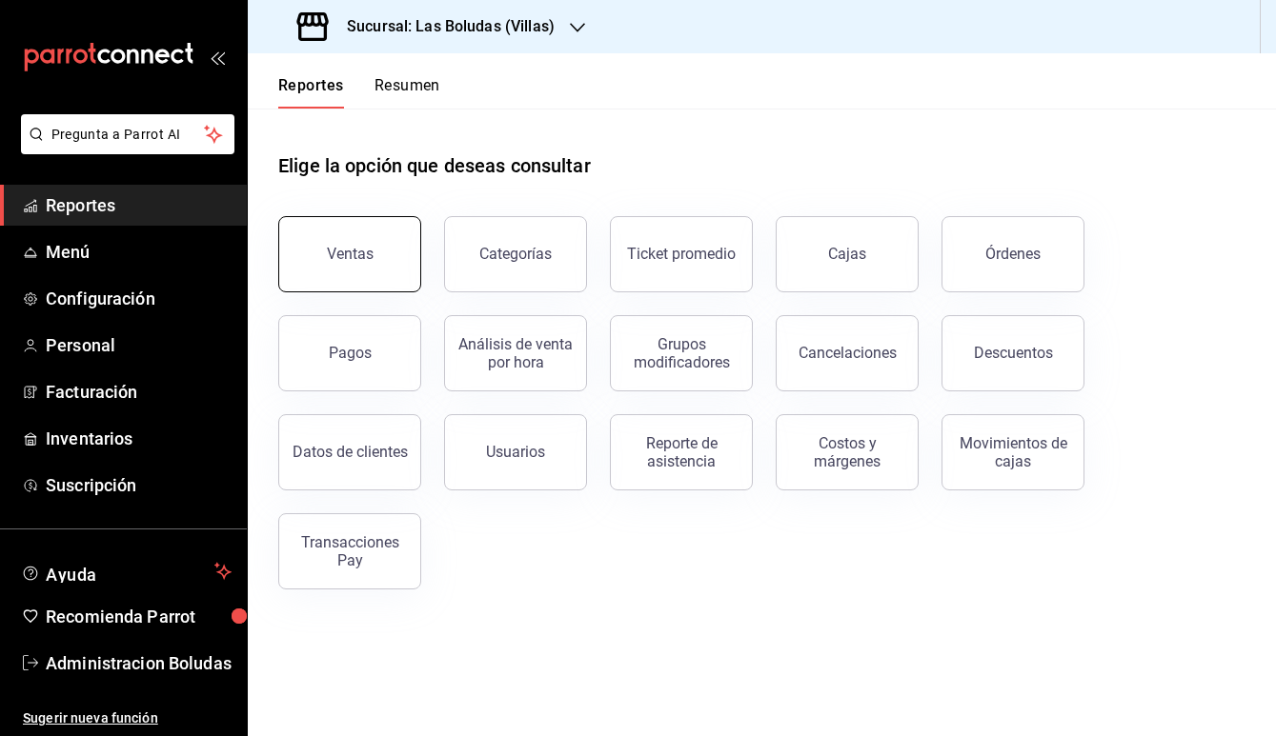
click at [386, 222] on button "Ventas" at bounding box center [349, 254] width 143 height 76
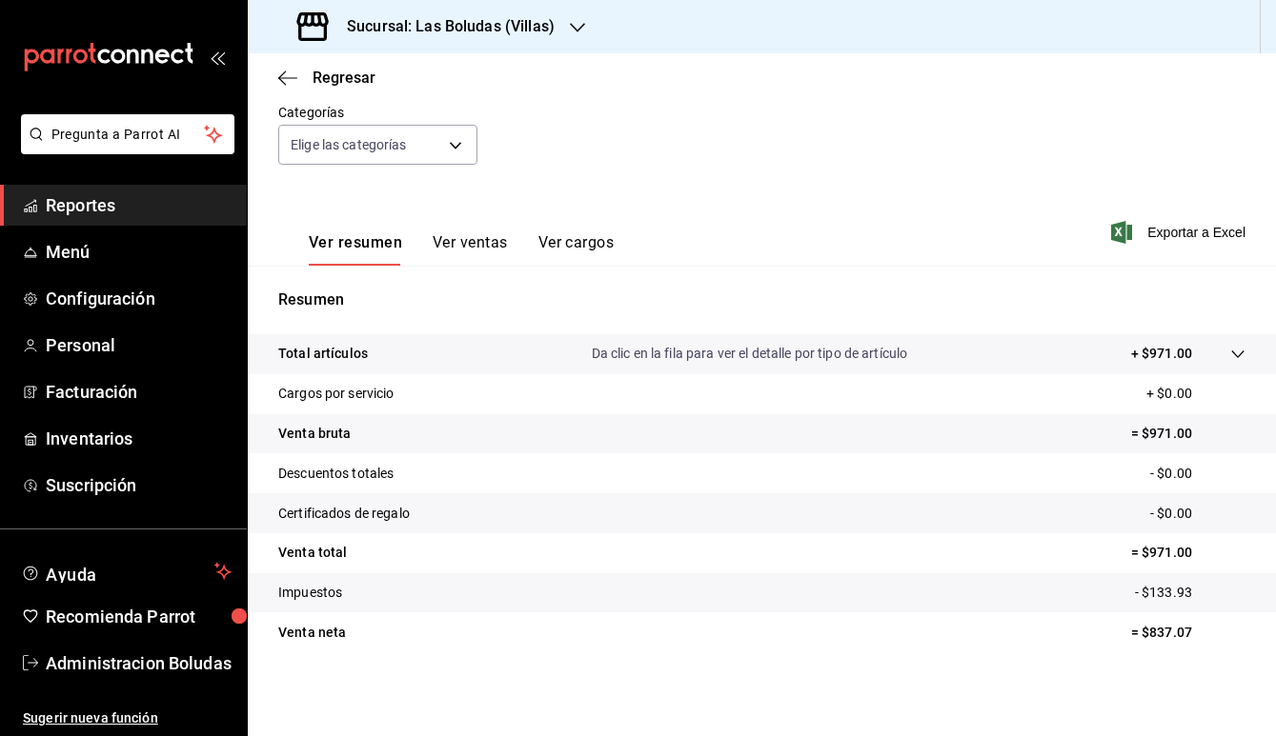
scroll to position [175, 0]
click at [397, 22] on h3 "Sucursal: Las Boludas (Villas)" at bounding box center [443, 26] width 223 height 23
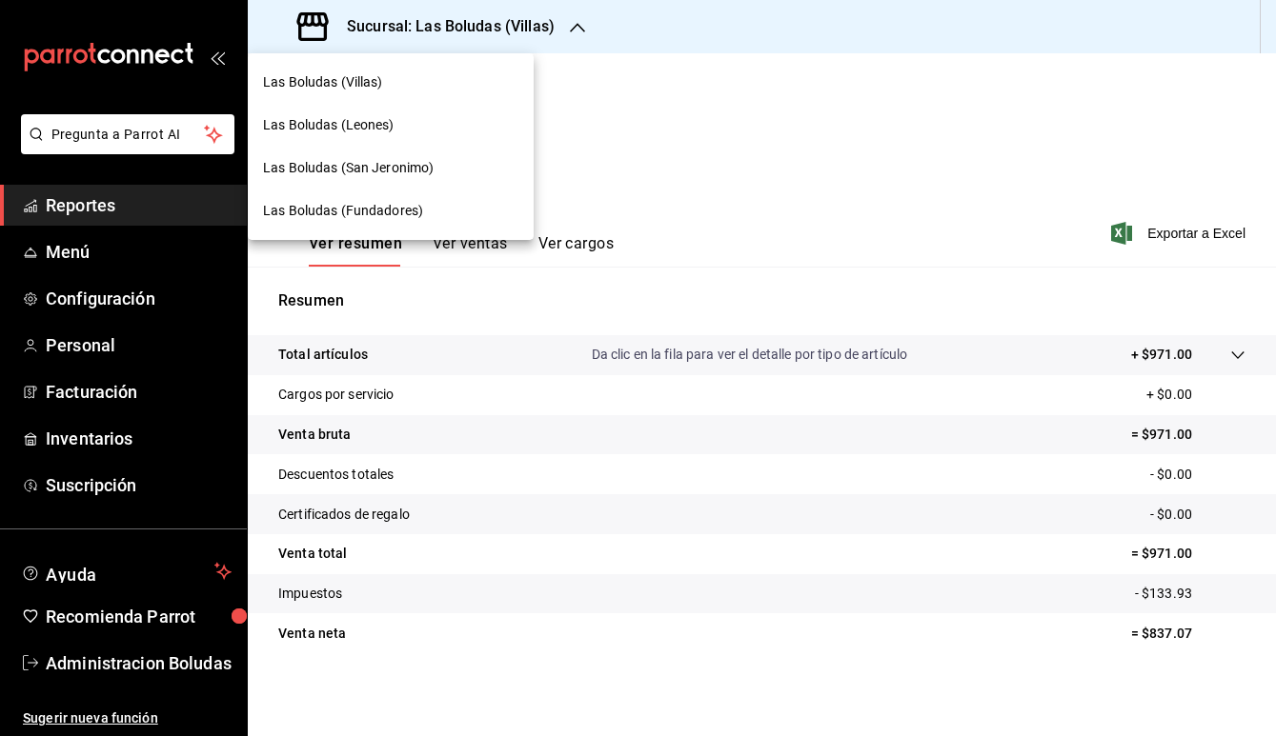
click at [401, 224] on div "Las Boludas (Fundadores)" at bounding box center [391, 211] width 286 height 43
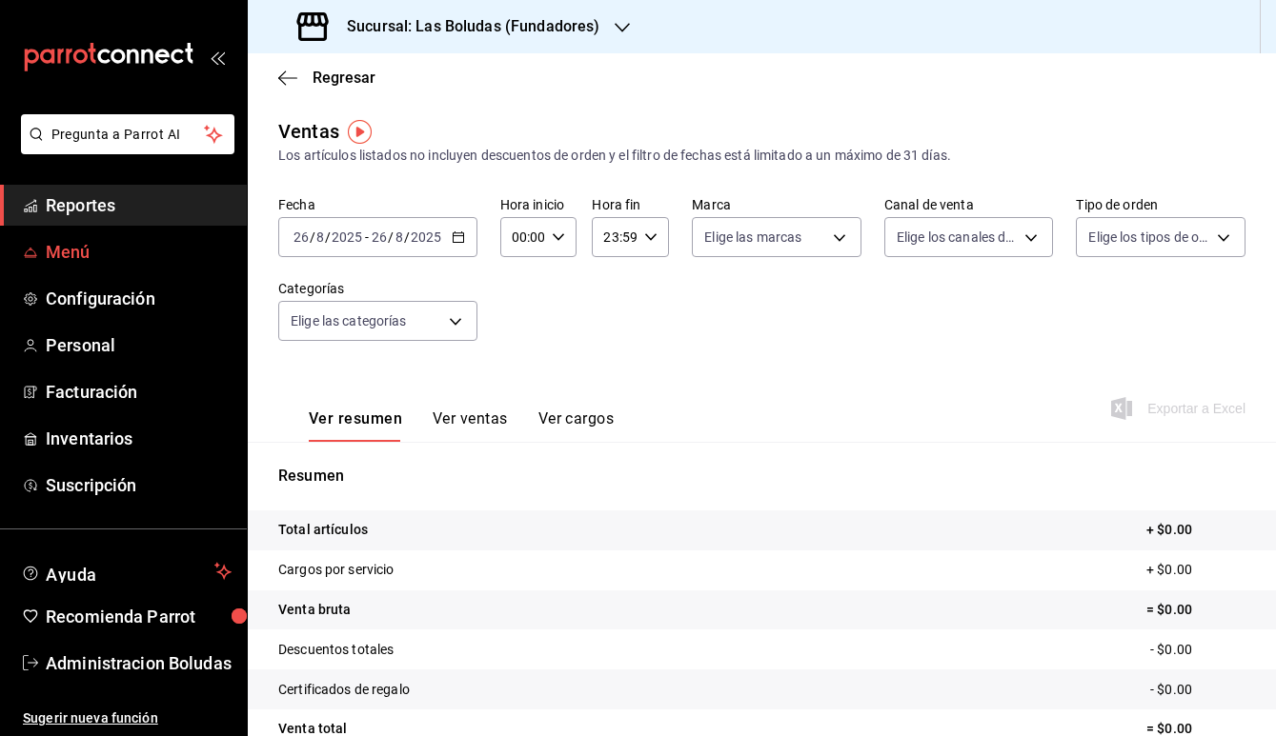
click at [62, 263] on span "Menú" at bounding box center [139, 252] width 186 height 26
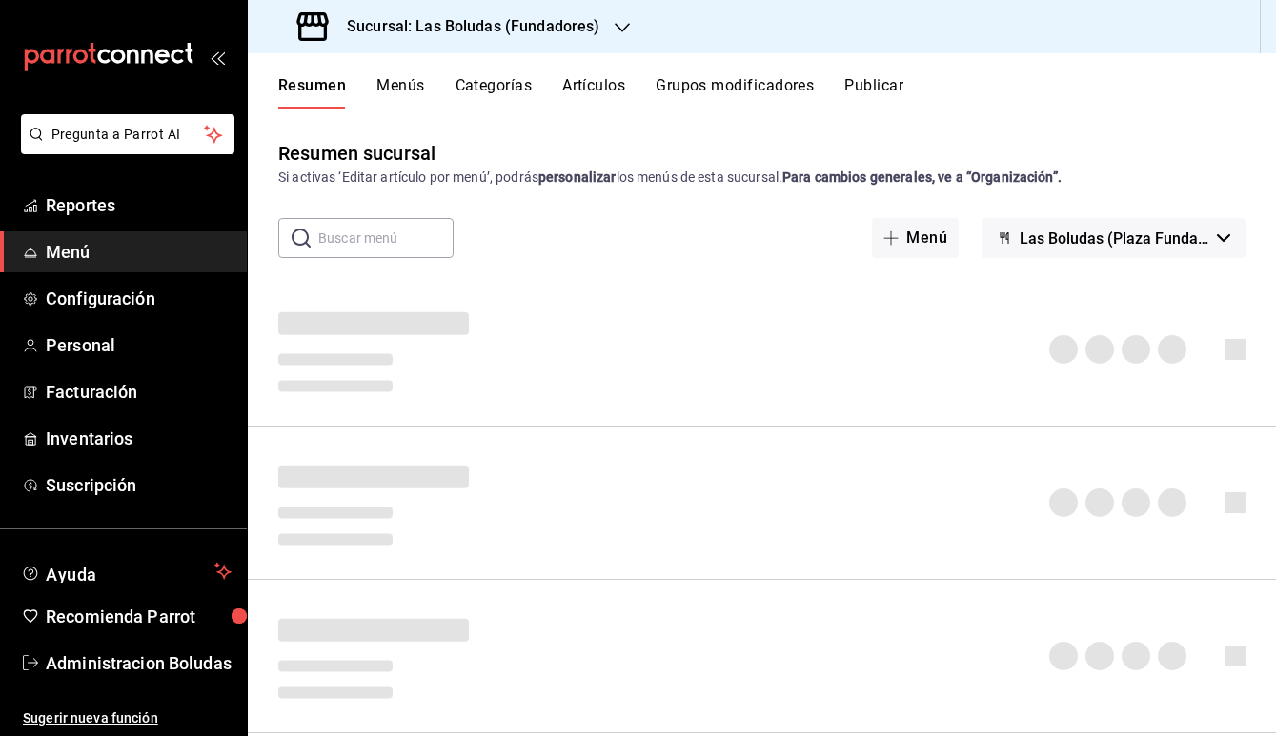
click at [386, 241] on input "text" at bounding box center [385, 238] width 135 height 38
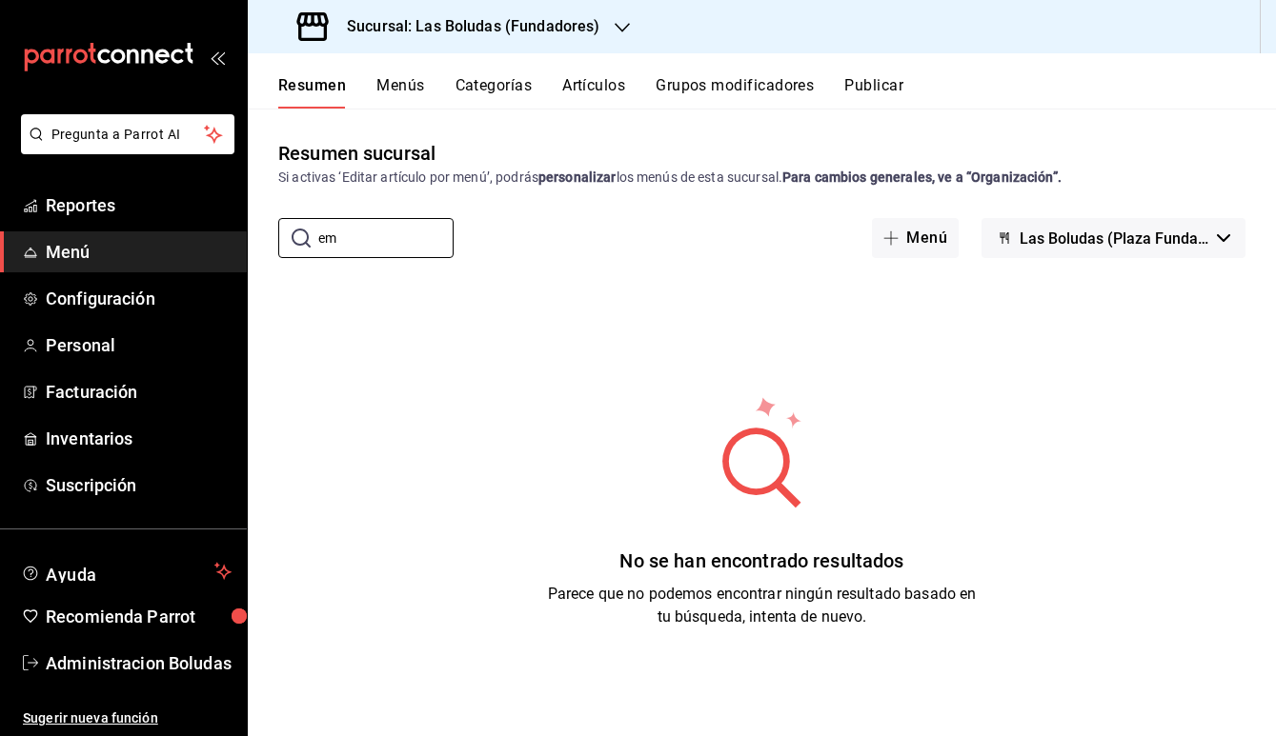
type input "e"
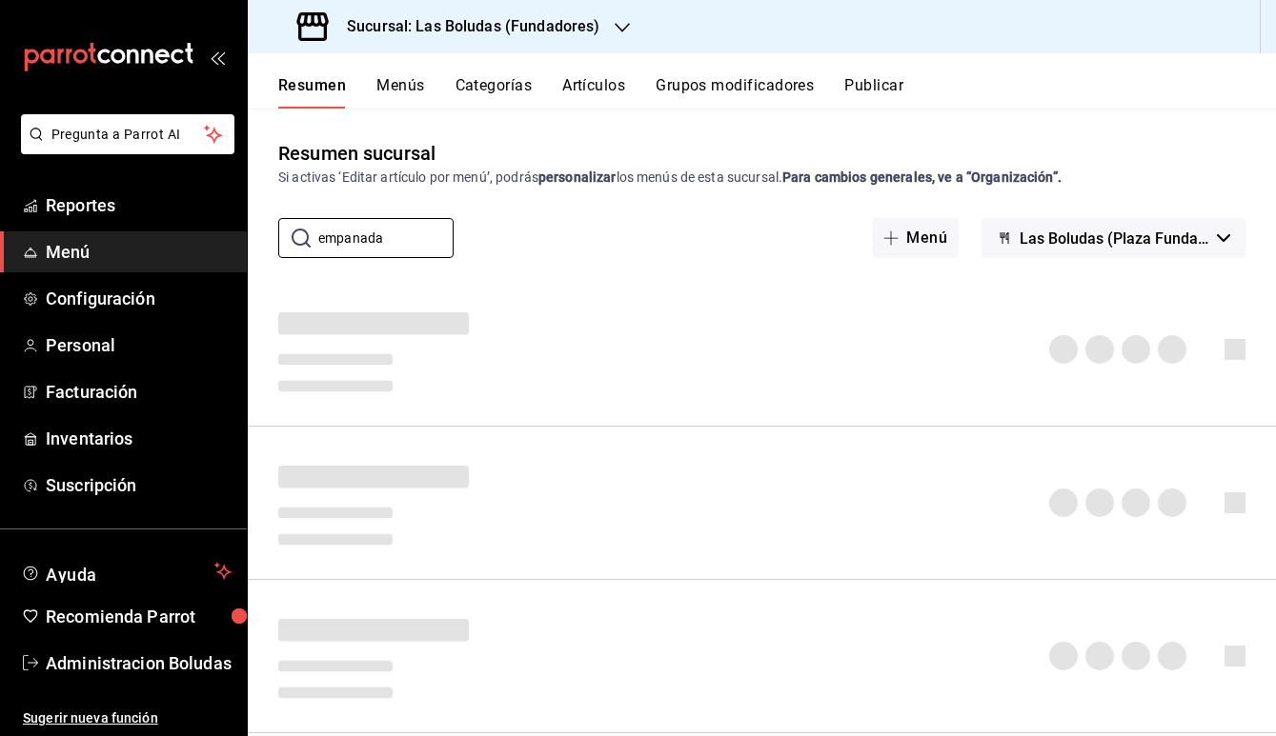
type input "empanada"
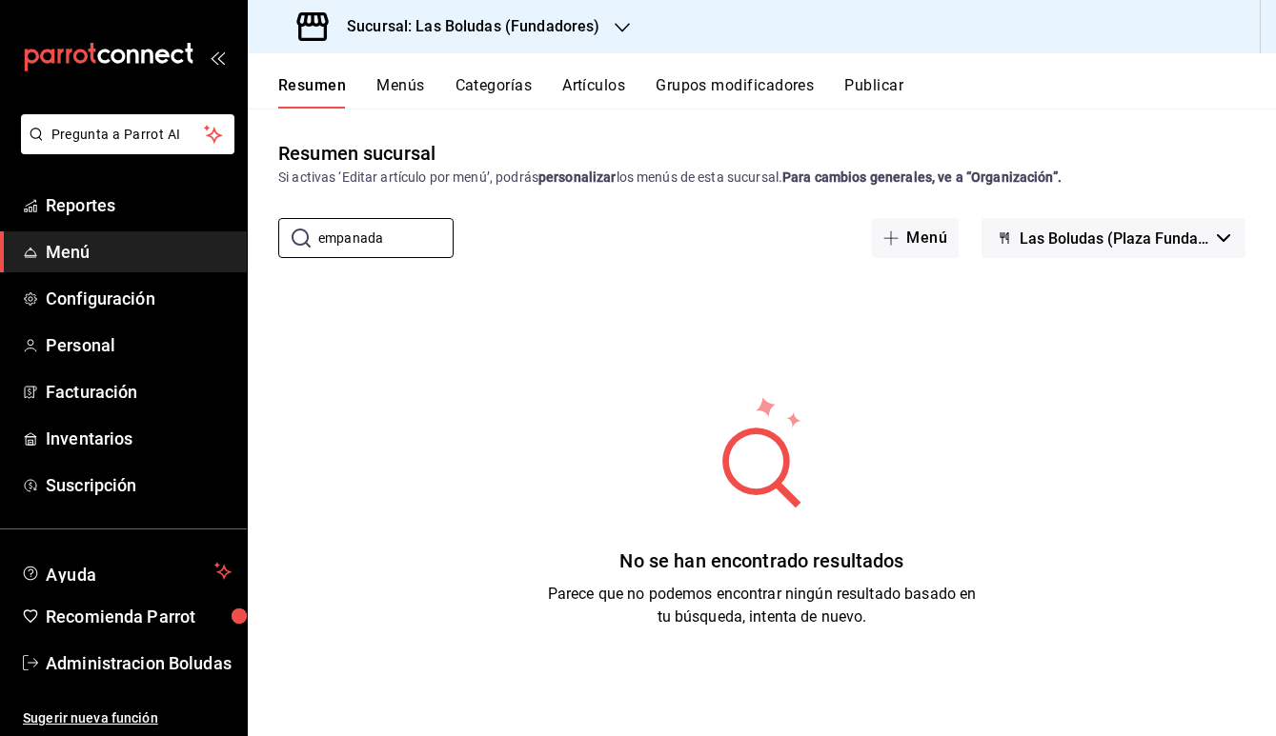
click at [407, 71] on div "Resumen Menús Categorías Artículos Grupos modificadores Publicar" at bounding box center [762, 80] width 1028 height 55
click at [407, 78] on button "Menús" at bounding box center [400, 92] width 48 height 32
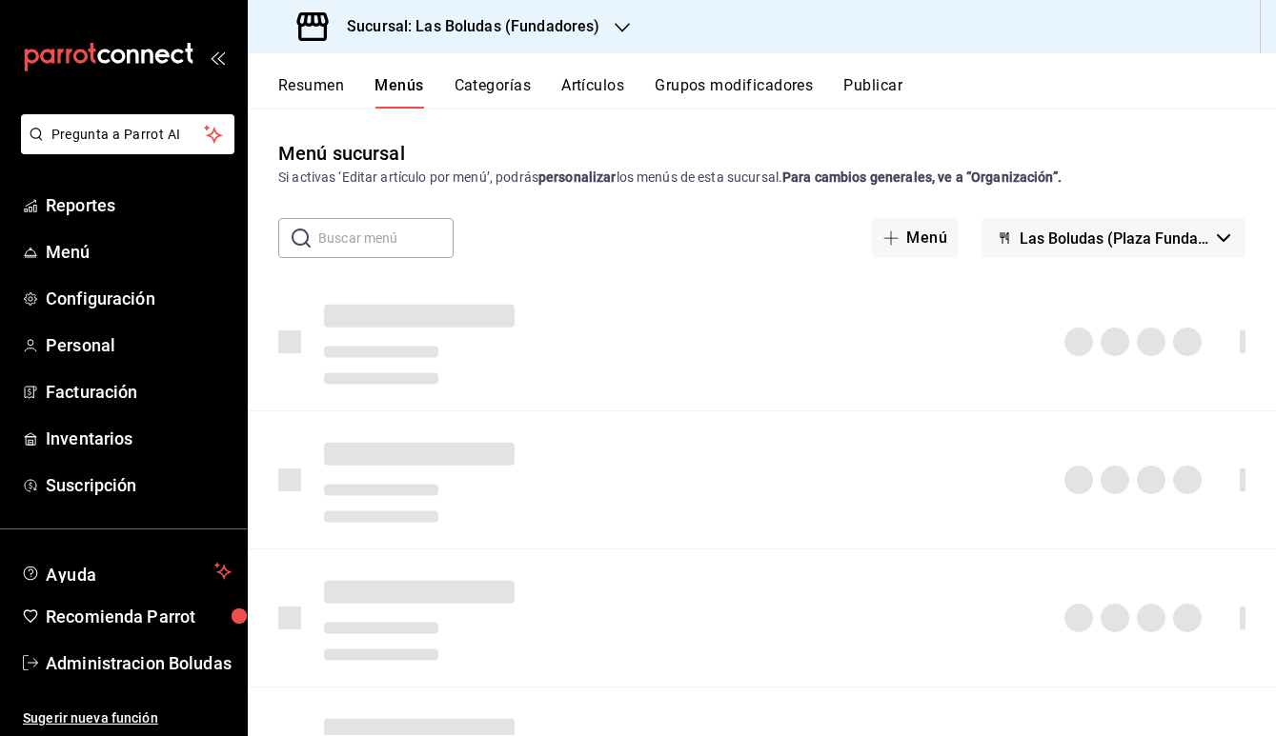
click at [589, 93] on button "Artículos" at bounding box center [592, 92] width 63 height 32
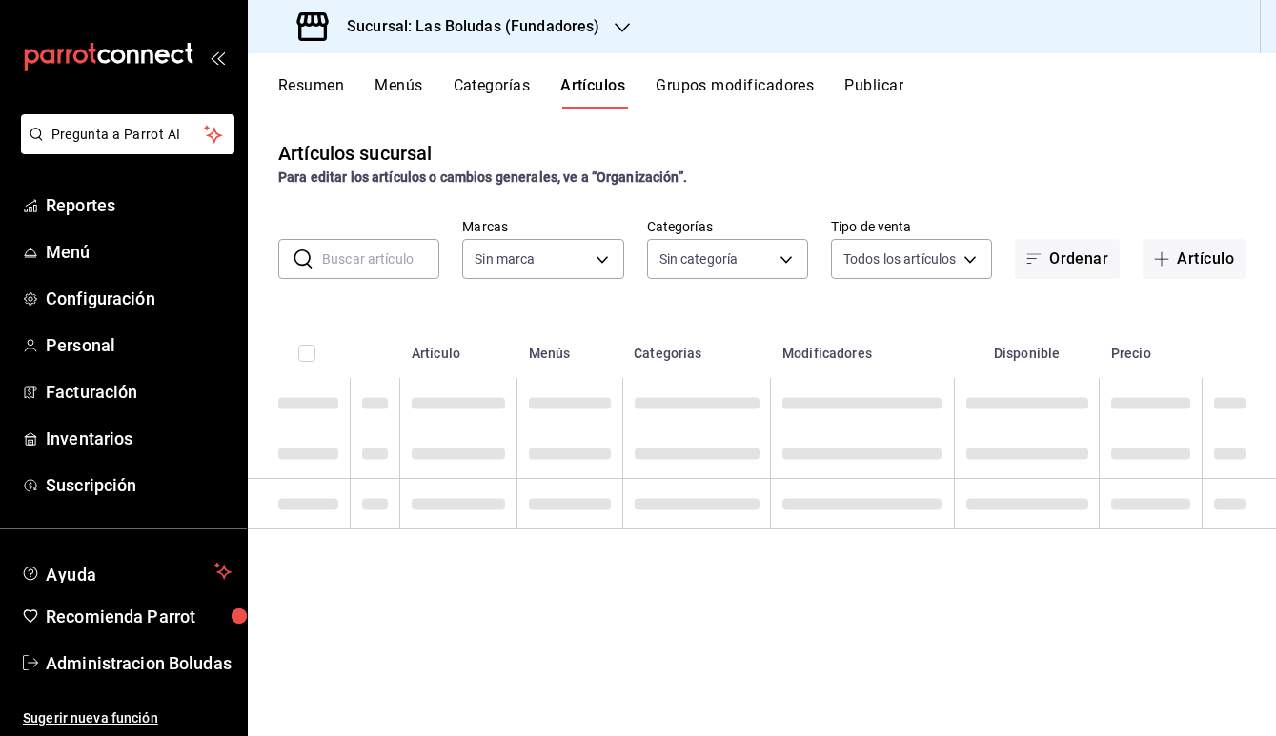
click at [380, 262] on input "text" at bounding box center [380, 259] width 117 height 38
type input "2b139a4e-c3c2-4f61-b41a-1528defc6fba"
type input "8b880fa1-3cfd-483a-84a7-9a2c000a4de5,fa434ee7-a6f4-4558-bd93-6e852dd50d31,30d0b…"
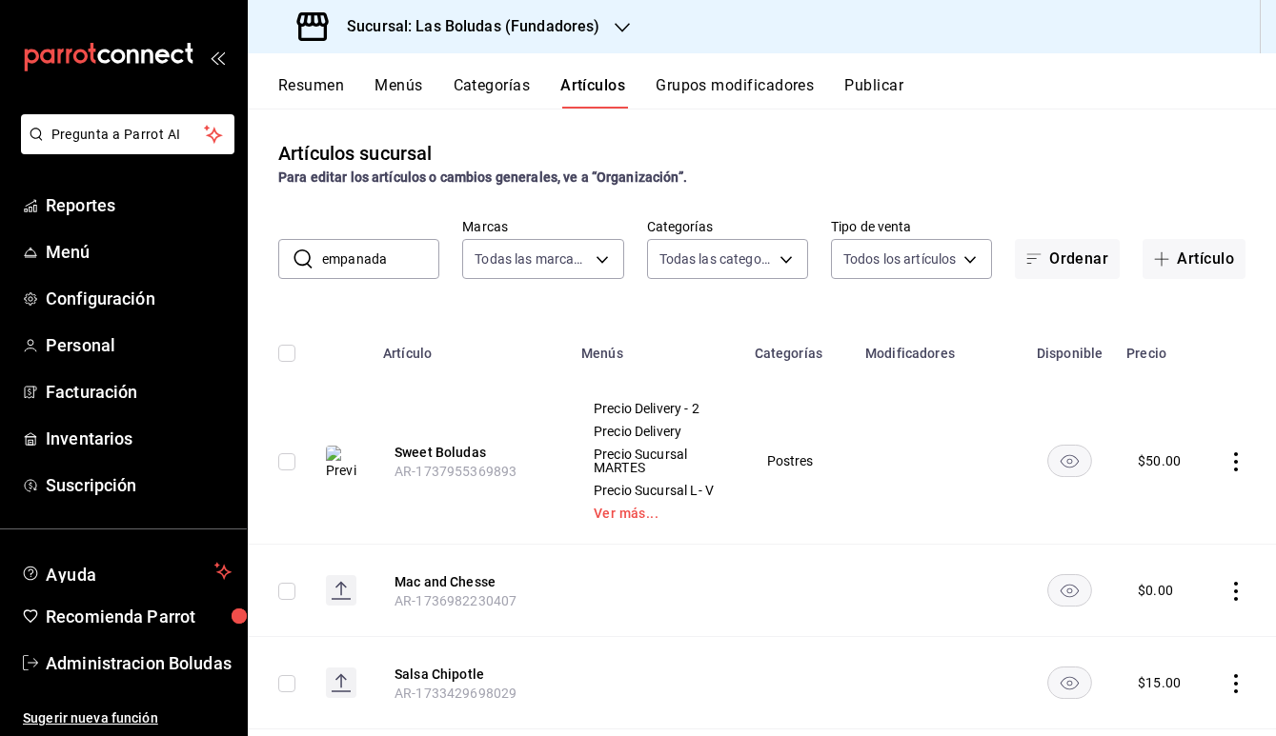
type input "empanada"
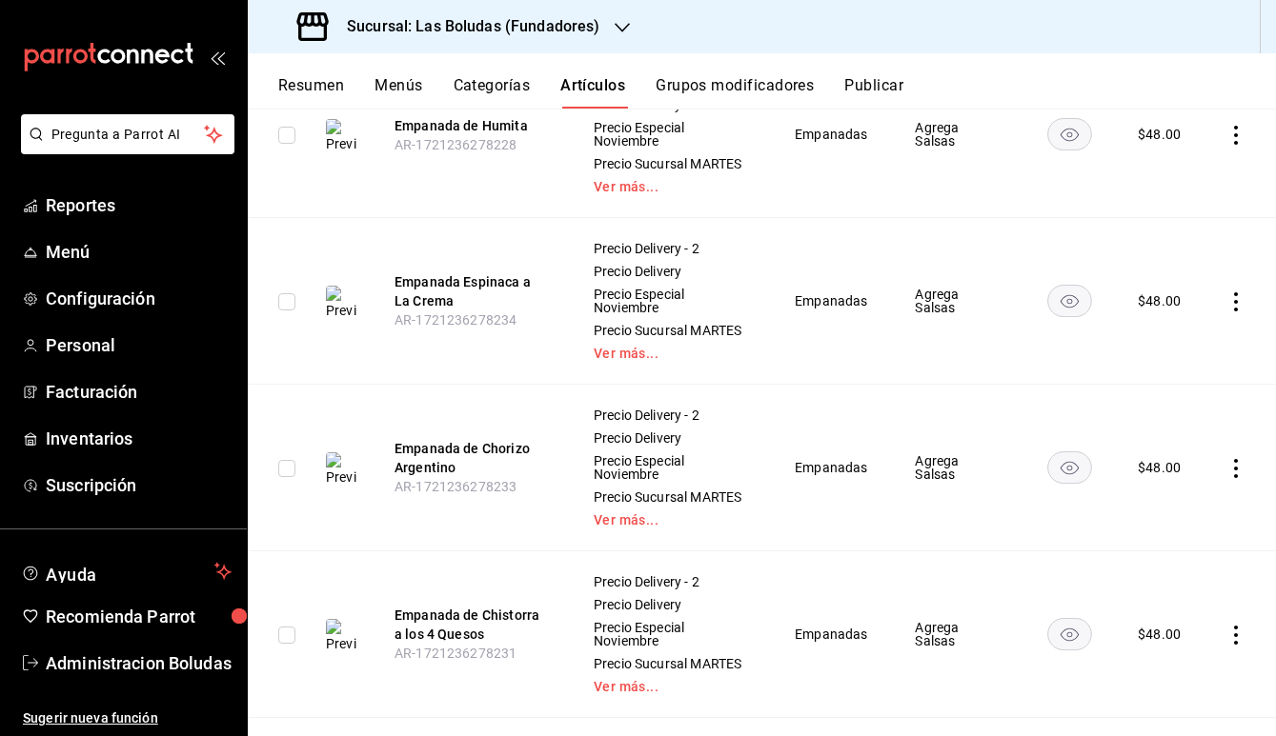
scroll to position [997, 0]
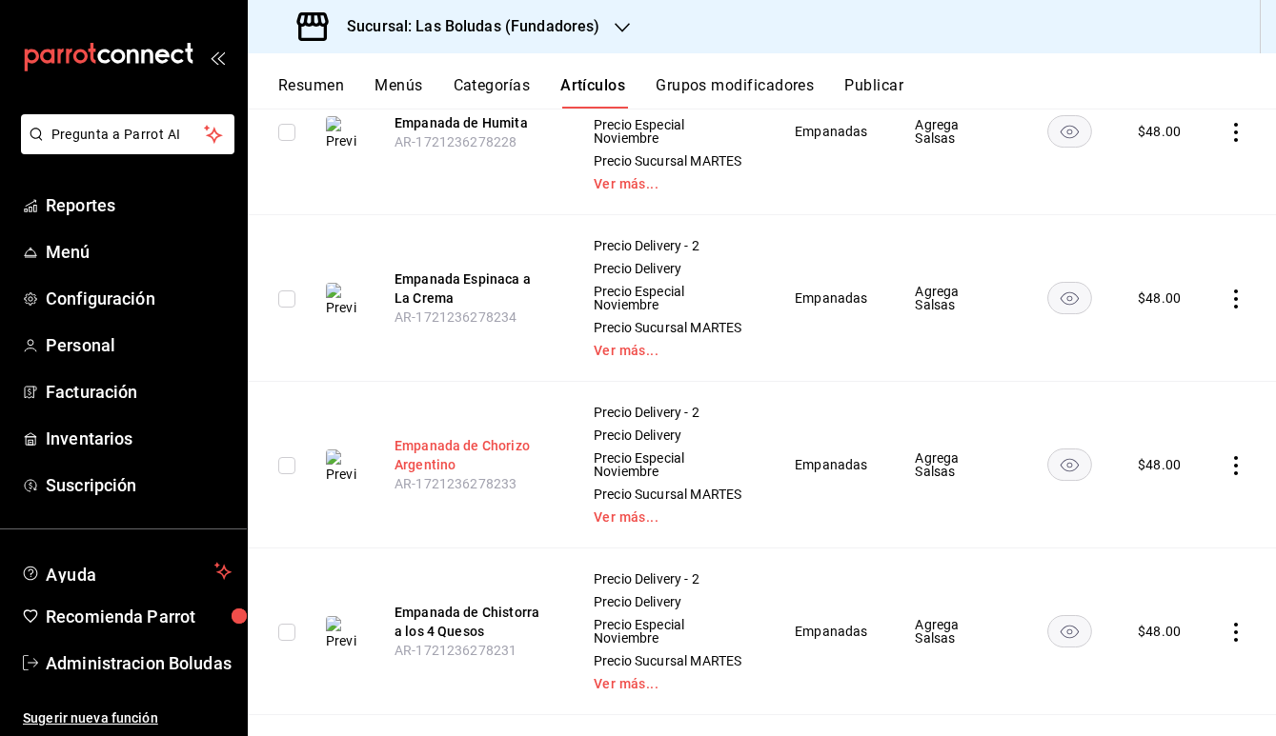
click at [434, 453] on button "Empanada de Chorizo Argentino" at bounding box center [470, 455] width 152 height 38
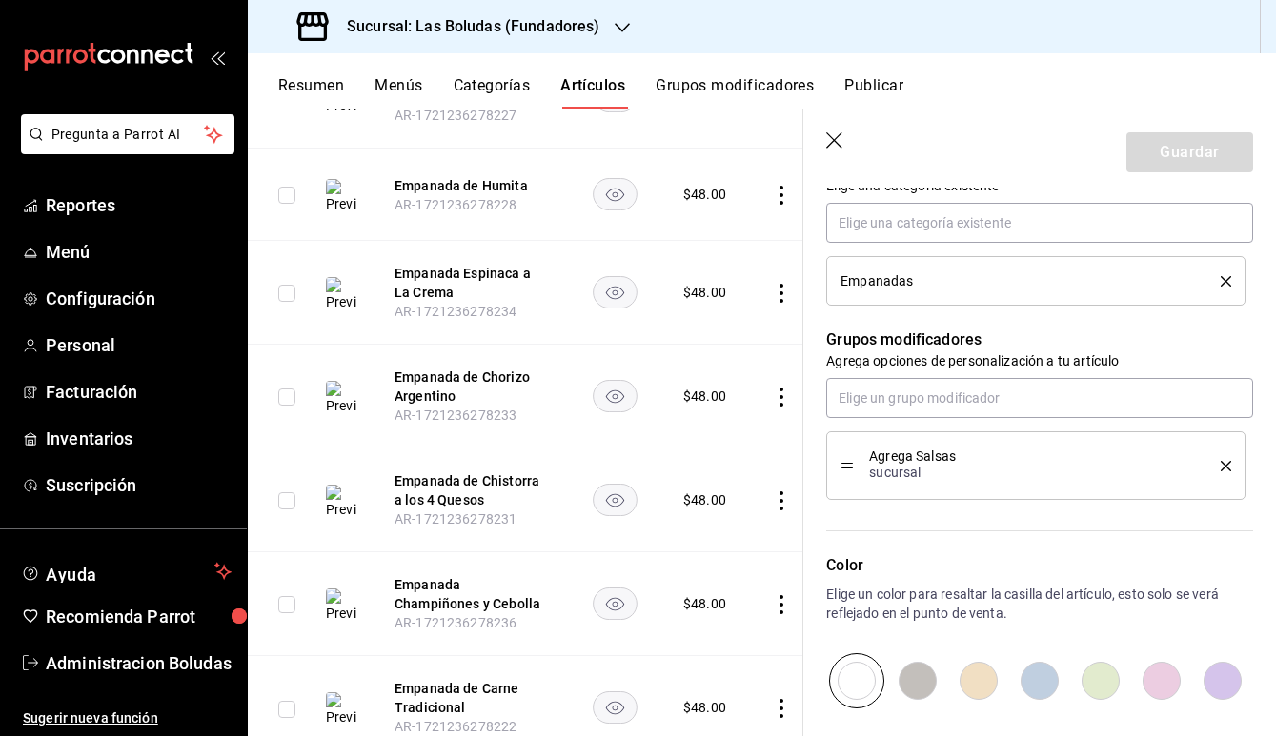
scroll to position [1250, 0]
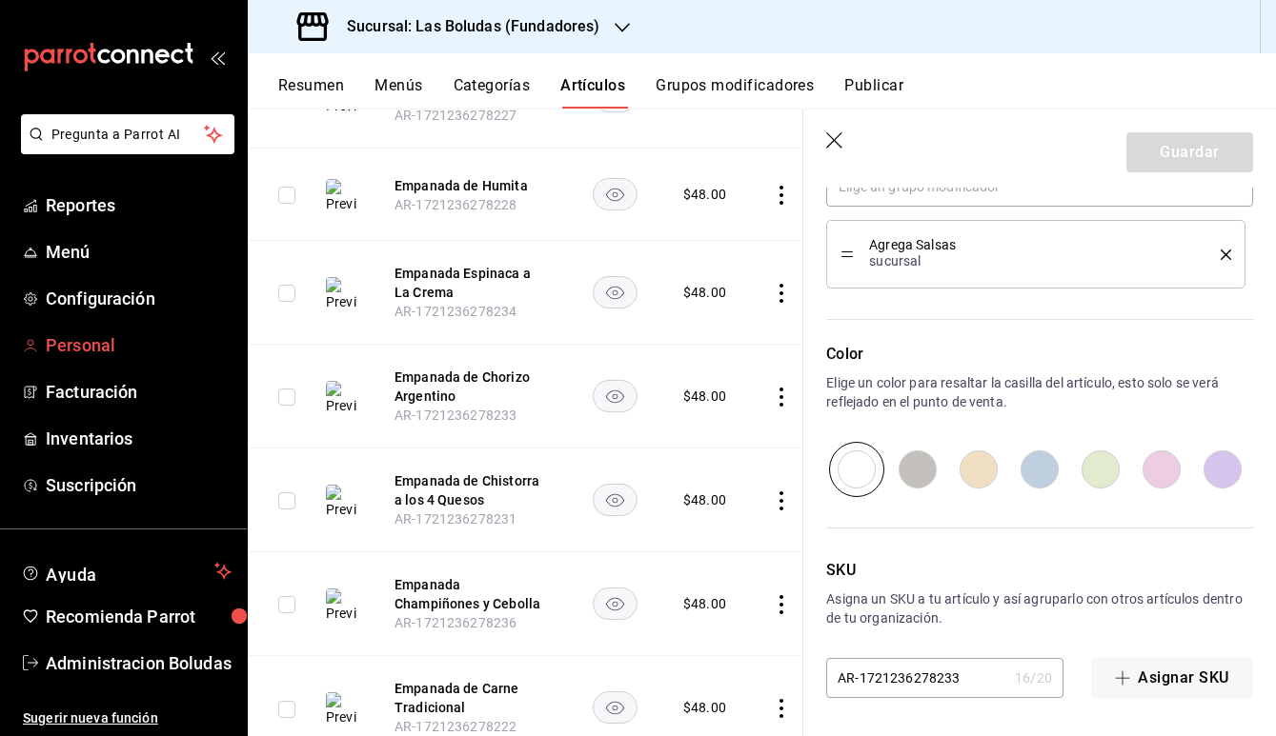
click at [117, 341] on span "Personal" at bounding box center [139, 346] width 186 height 26
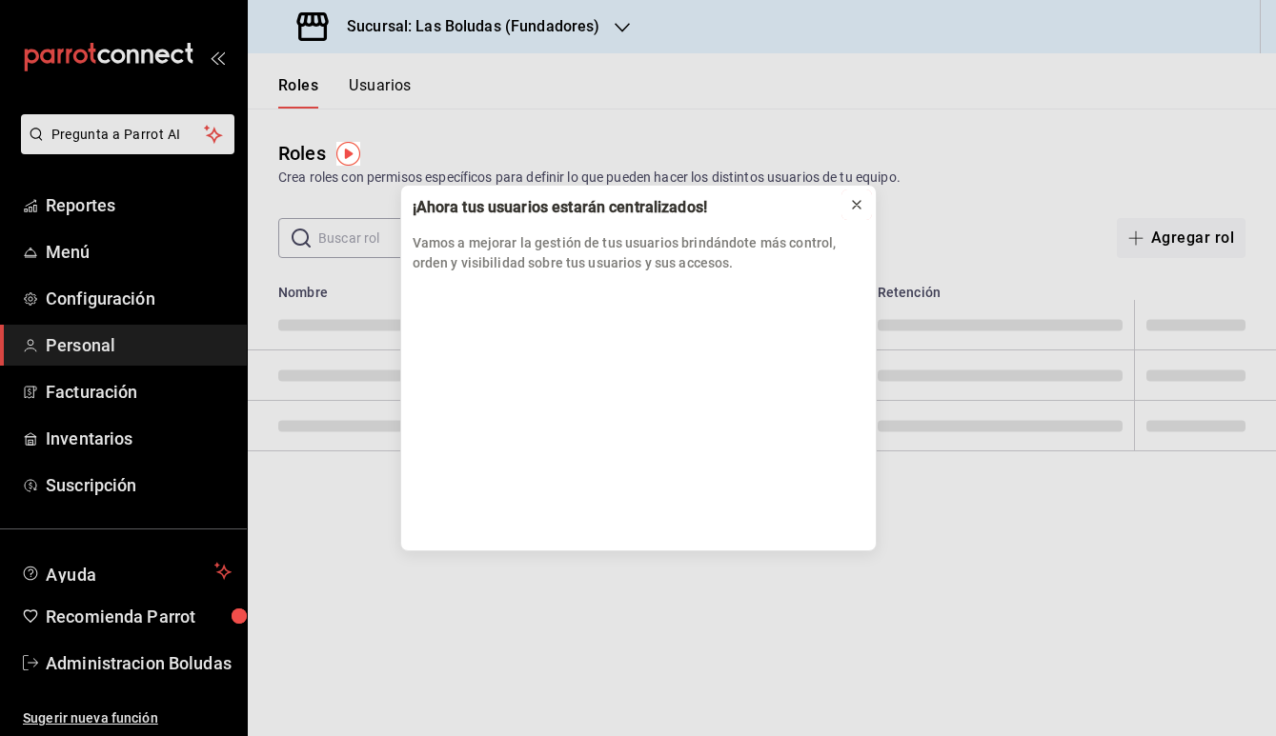
click at [856, 195] on div at bounding box center [856, 204] width 15 height 19
